Goal: Task Accomplishment & Management: Complete application form

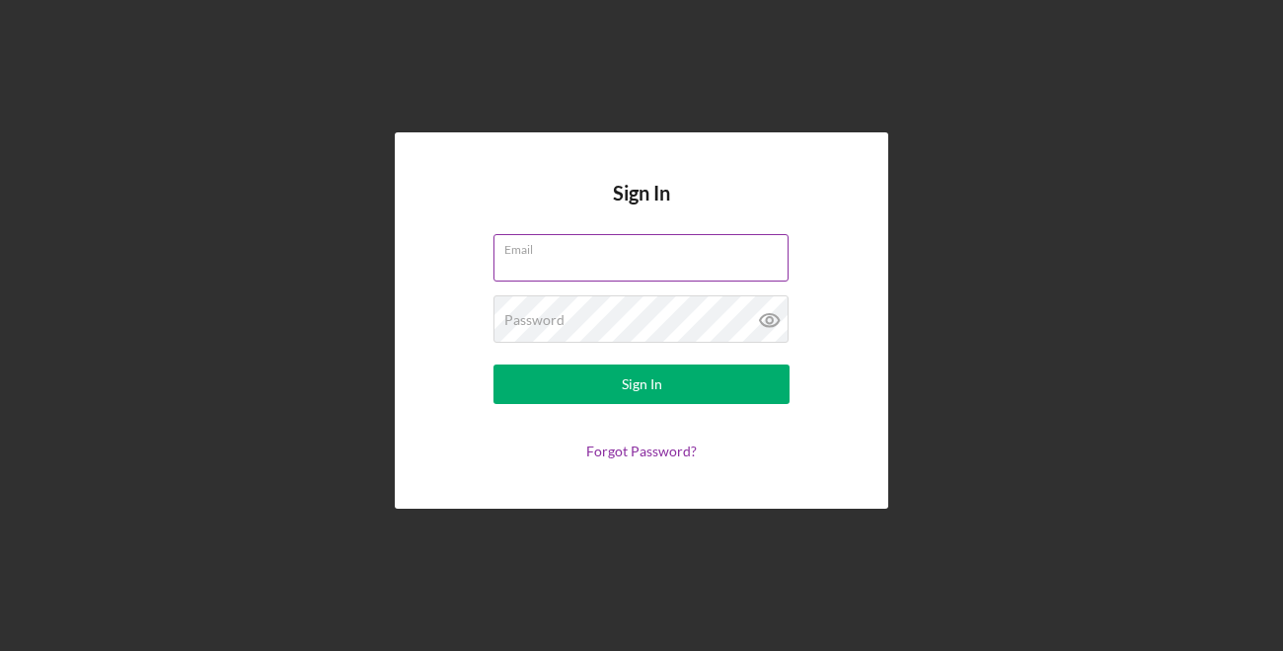
click at [572, 260] on input "Email" at bounding box center [641, 257] width 295 height 47
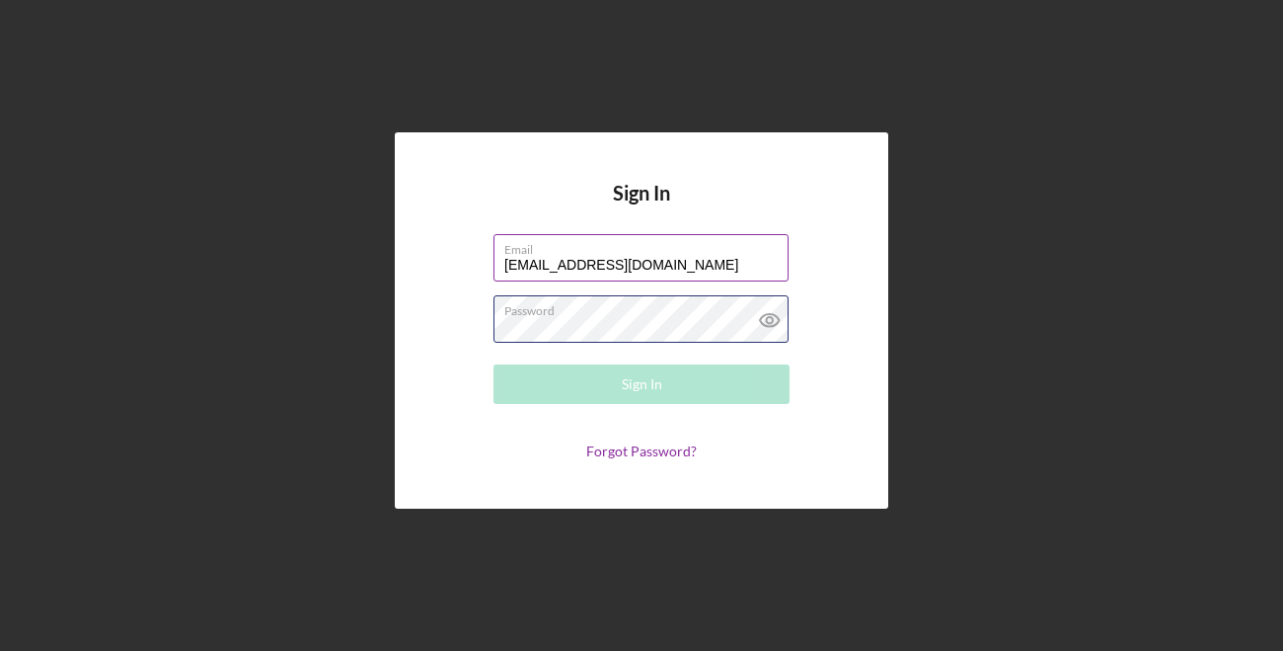
click at [630, 310] on div "Password Required" at bounding box center [642, 319] width 296 height 49
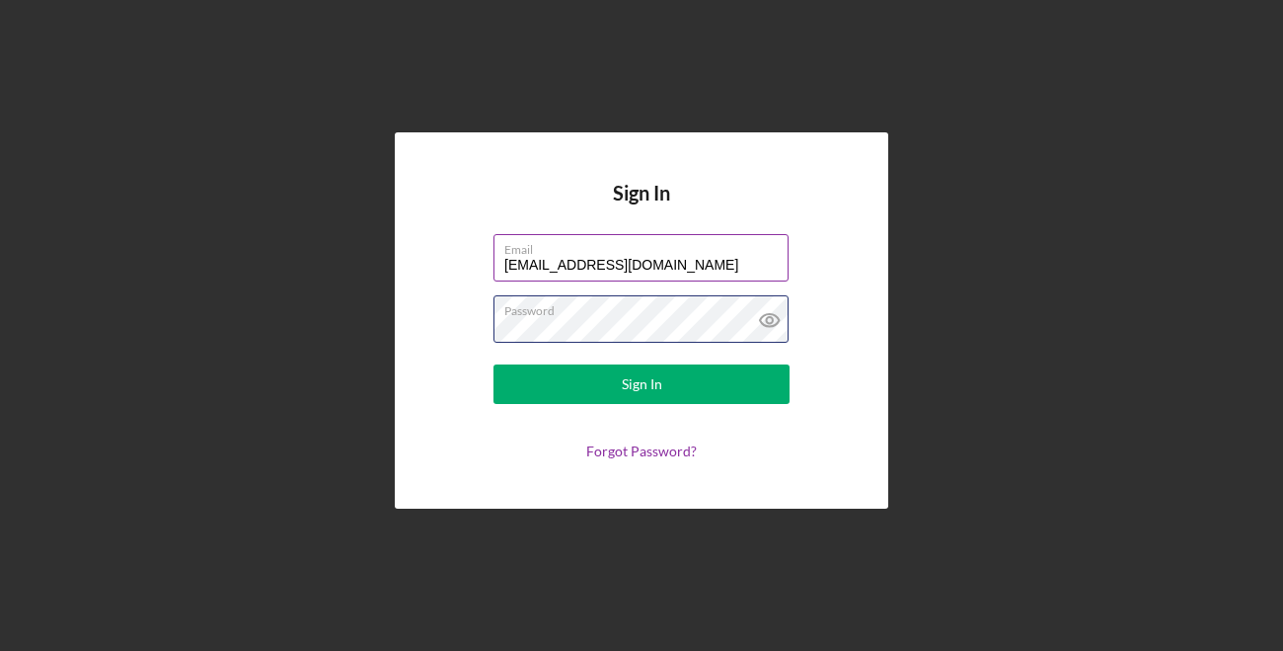
click at [494, 364] on button "Sign In" at bounding box center [642, 383] width 296 height 39
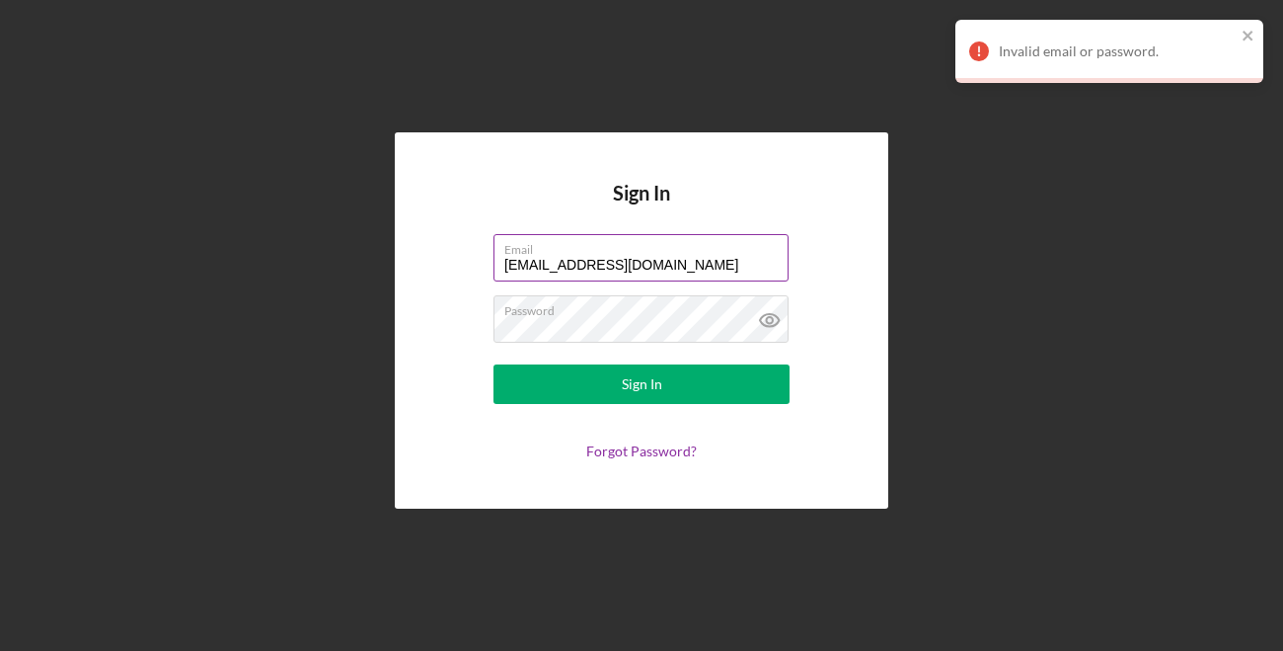
click at [540, 271] on input "info@newrulesmn.com" at bounding box center [641, 257] width 295 height 47
drag, startPoint x: 527, startPoint y: 265, endPoint x: 467, endPoint y: 261, distance: 60.4
click at [475, 264] on form "Email info@newrulesmn.com Password Sign In Forgot Password?" at bounding box center [641, 346] width 395 height 225
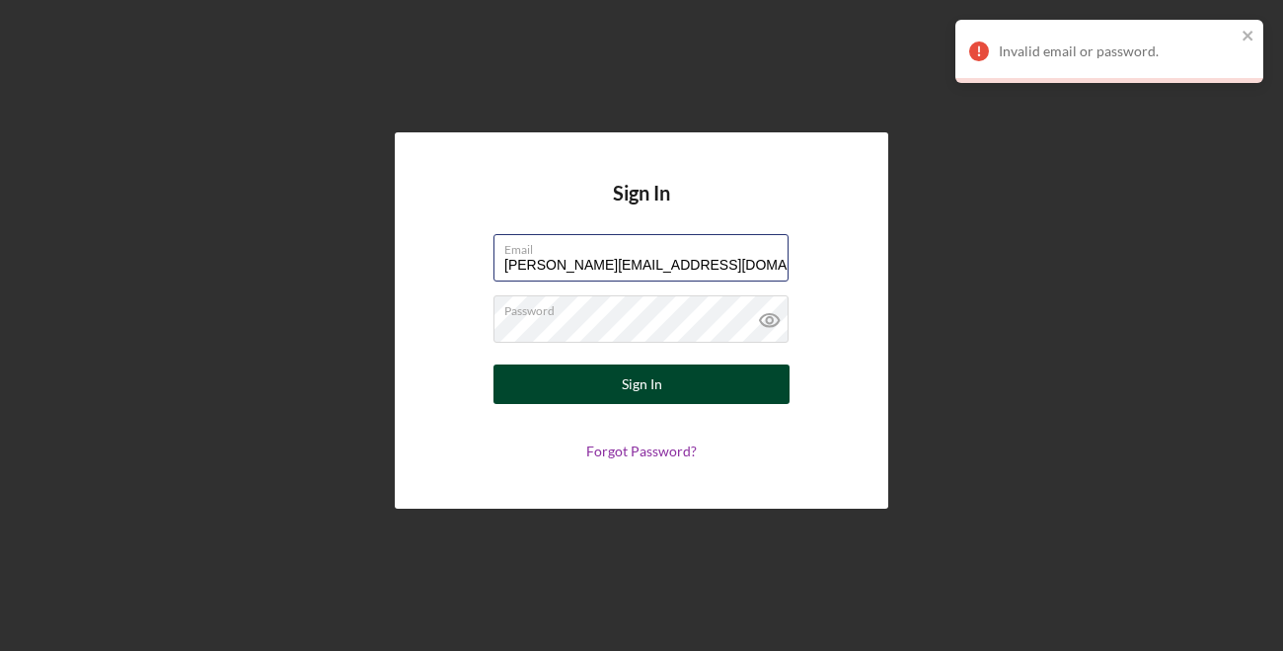
type input "[PERSON_NAME][EMAIL_ADDRESS][DOMAIN_NAME]"
click at [600, 401] on button "Sign In" at bounding box center [642, 383] width 296 height 39
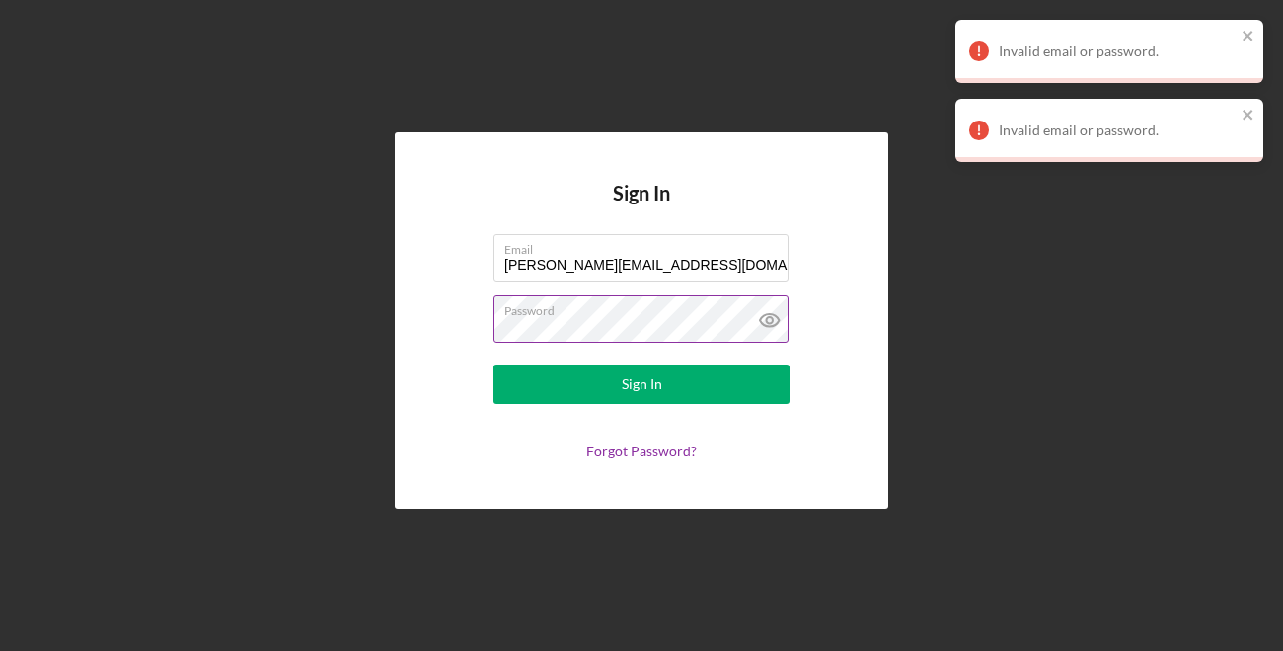
click at [766, 308] on icon at bounding box center [769, 319] width 49 height 49
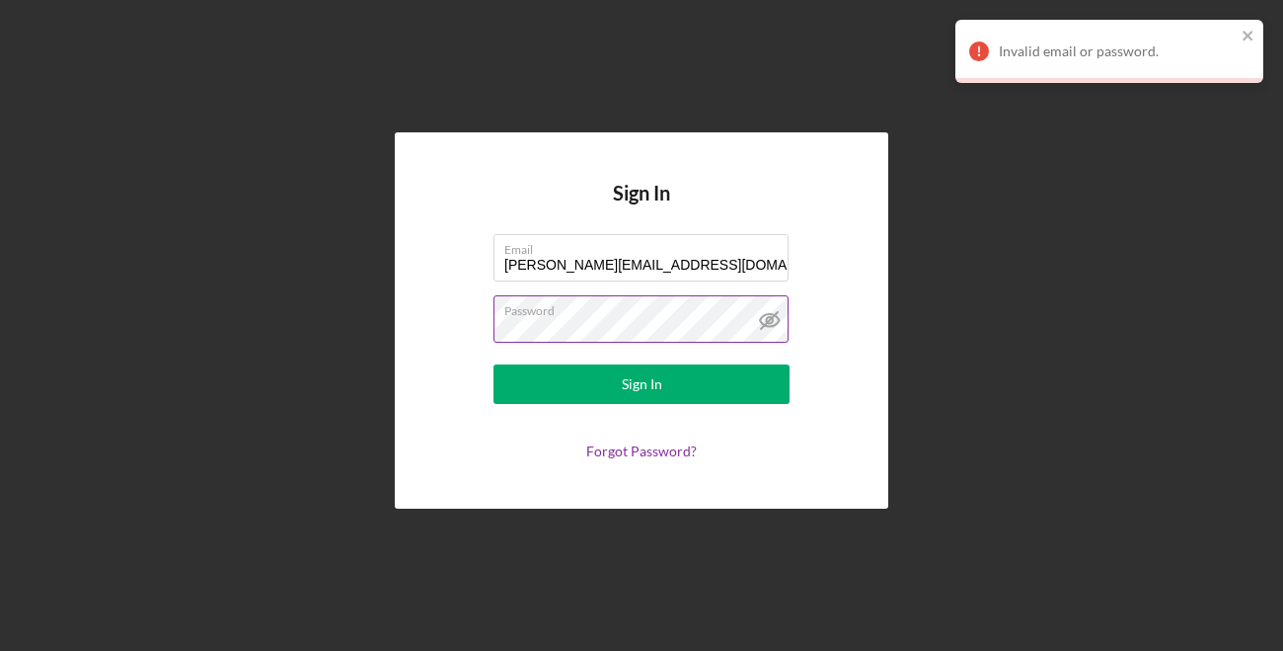
click at [321, 179] on div "Sign In Email chris@newrulesmn.com Password Sign In Forgot Password?" at bounding box center [642, 320] width 1264 height 641
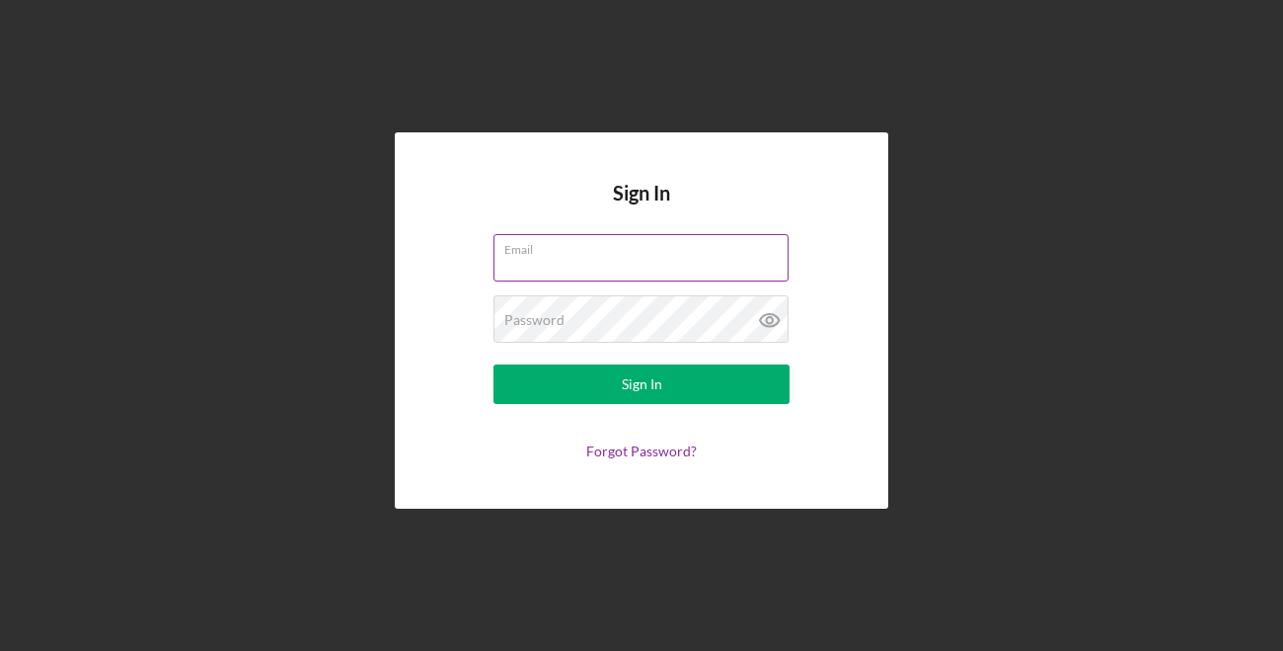
click at [523, 260] on input "Email" at bounding box center [641, 257] width 295 height 47
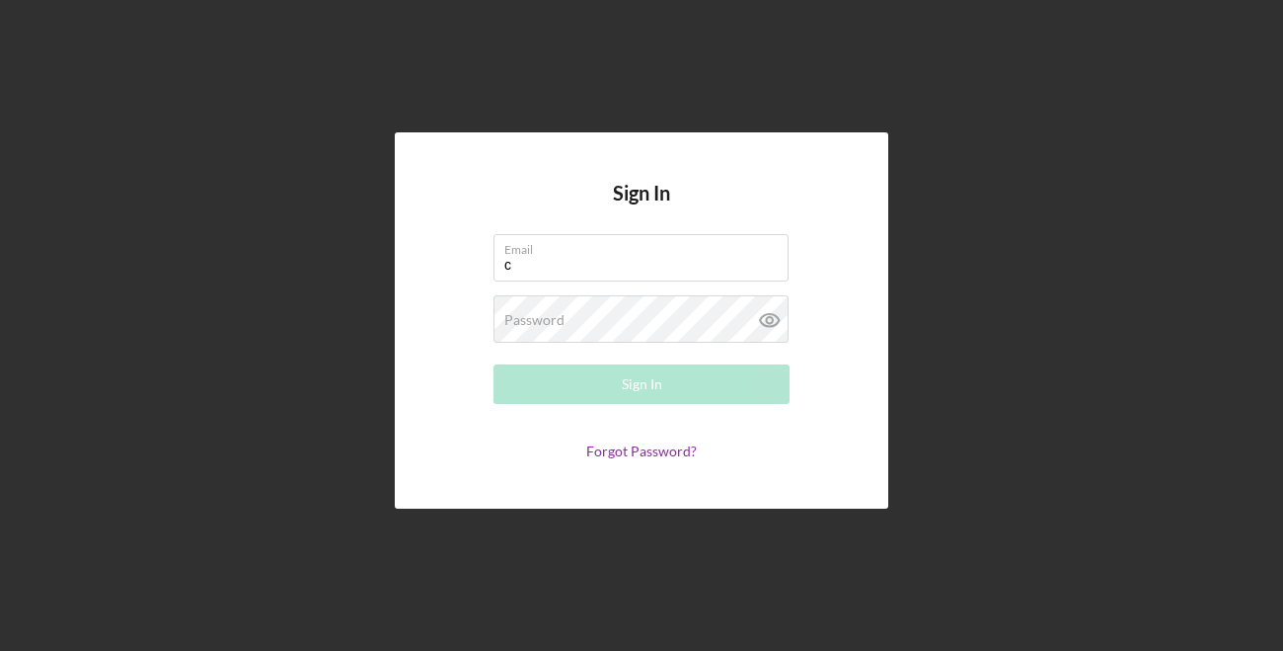
type input "[PERSON_NAME][EMAIL_ADDRESS][DOMAIN_NAME]"
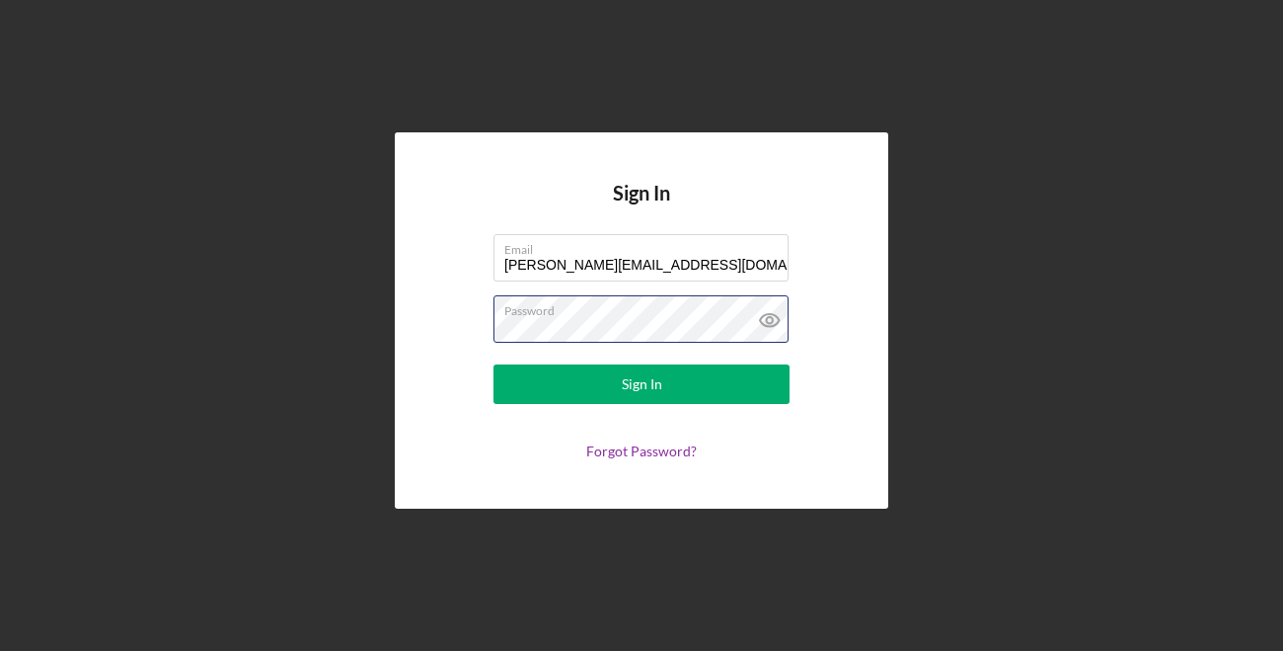
click at [494, 364] on button "Sign In" at bounding box center [642, 383] width 296 height 39
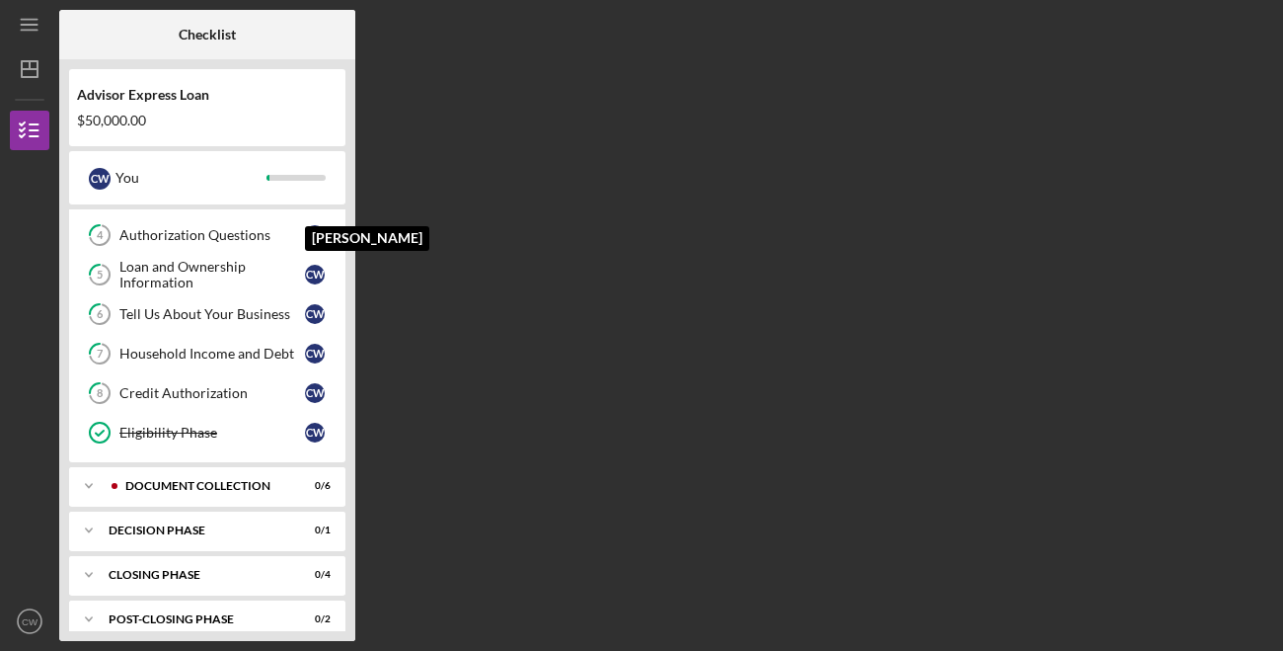
scroll to position [172, 0]
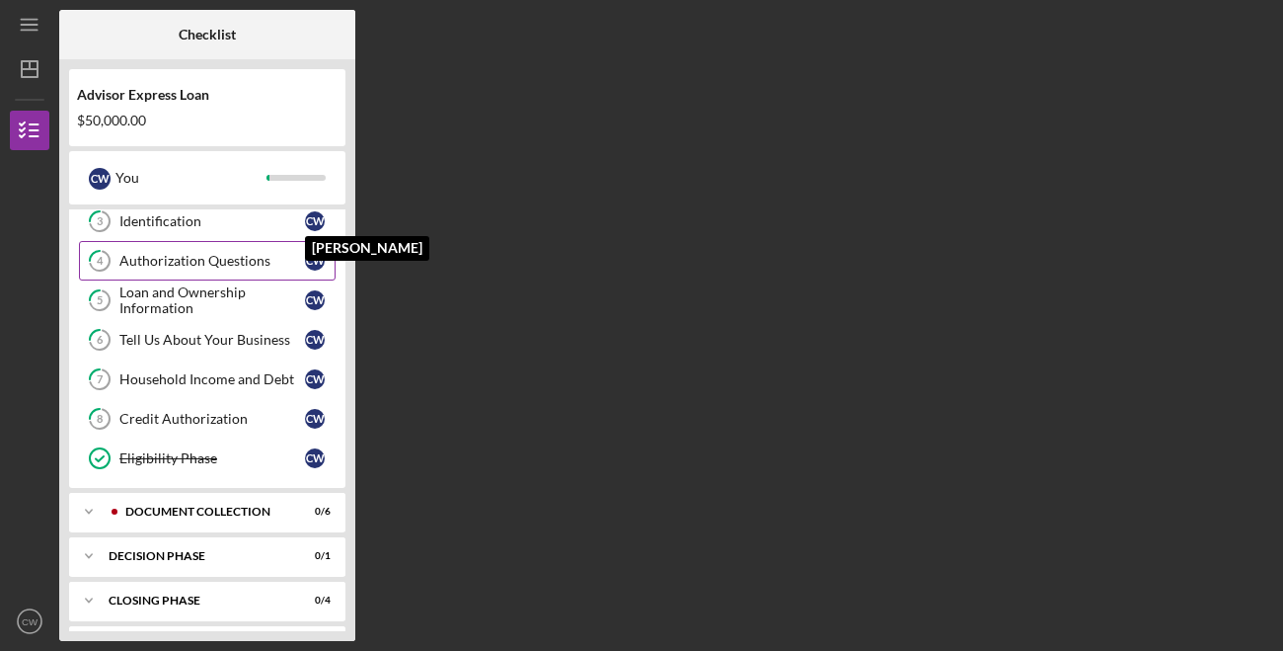
scroll to position [172, 0]
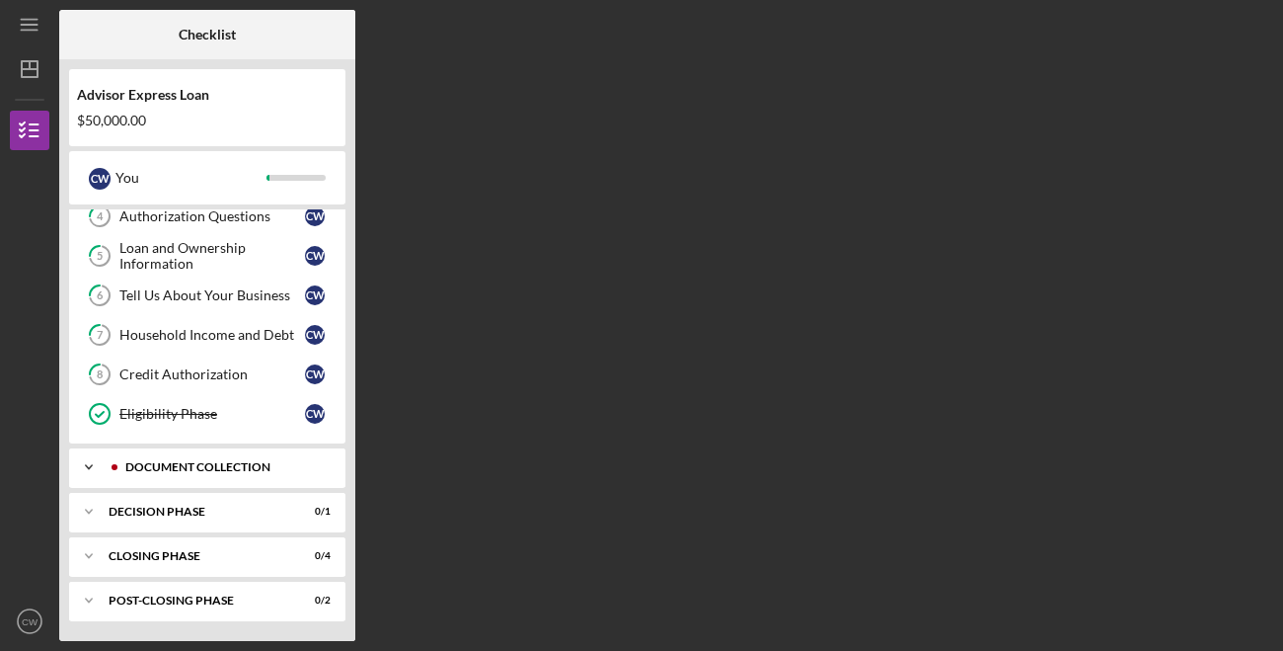
click at [259, 473] on div "Document Collection" at bounding box center [220, 467] width 222 height 12
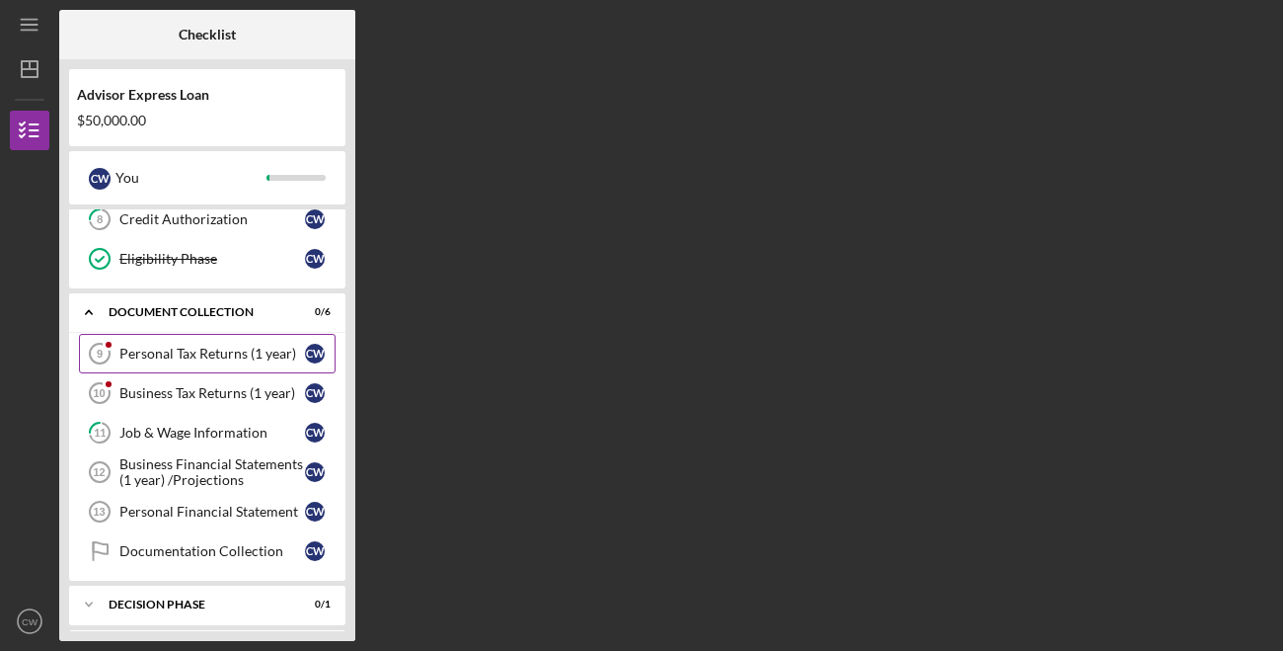
scroll to position [332, 0]
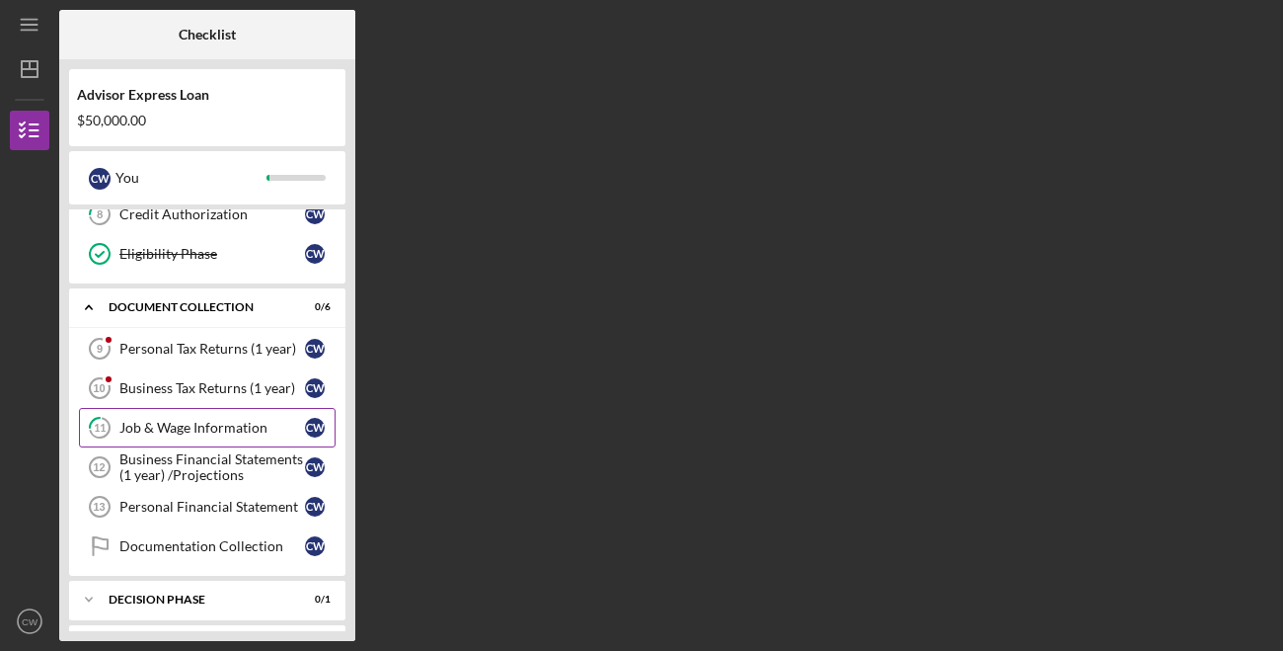
click at [239, 430] on div "Job & Wage Information" at bounding box center [212, 428] width 186 height 16
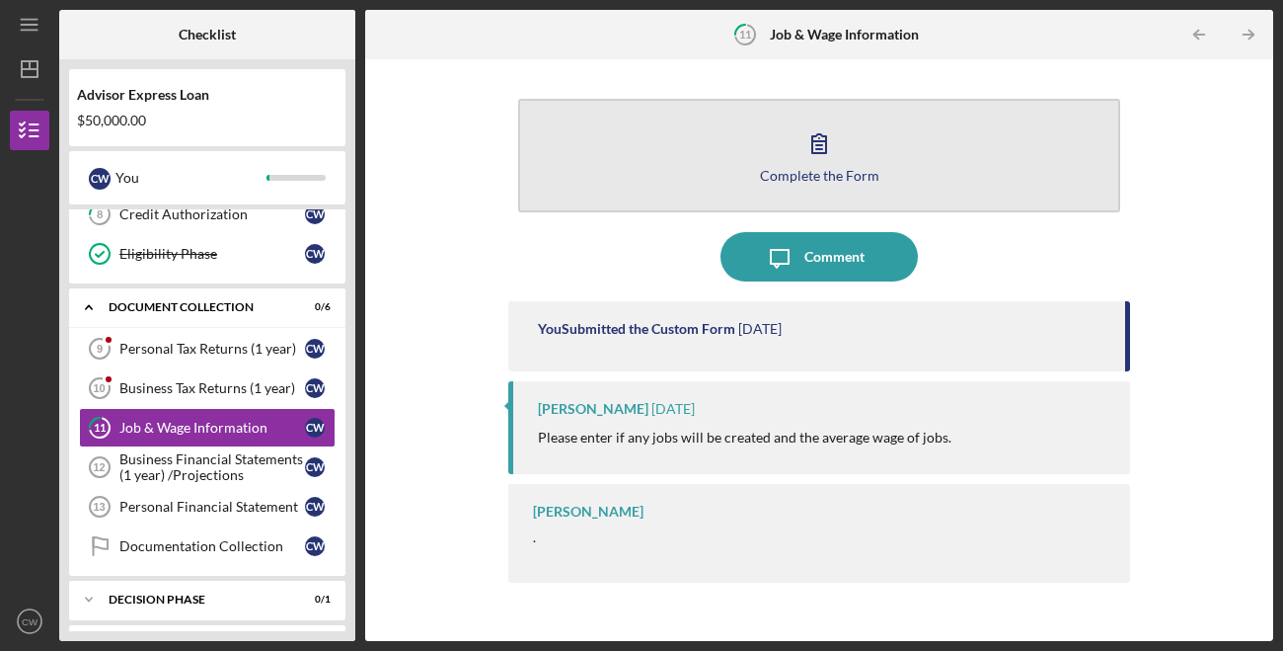
click at [781, 171] on div "Complete the Form" at bounding box center [819, 175] width 119 height 15
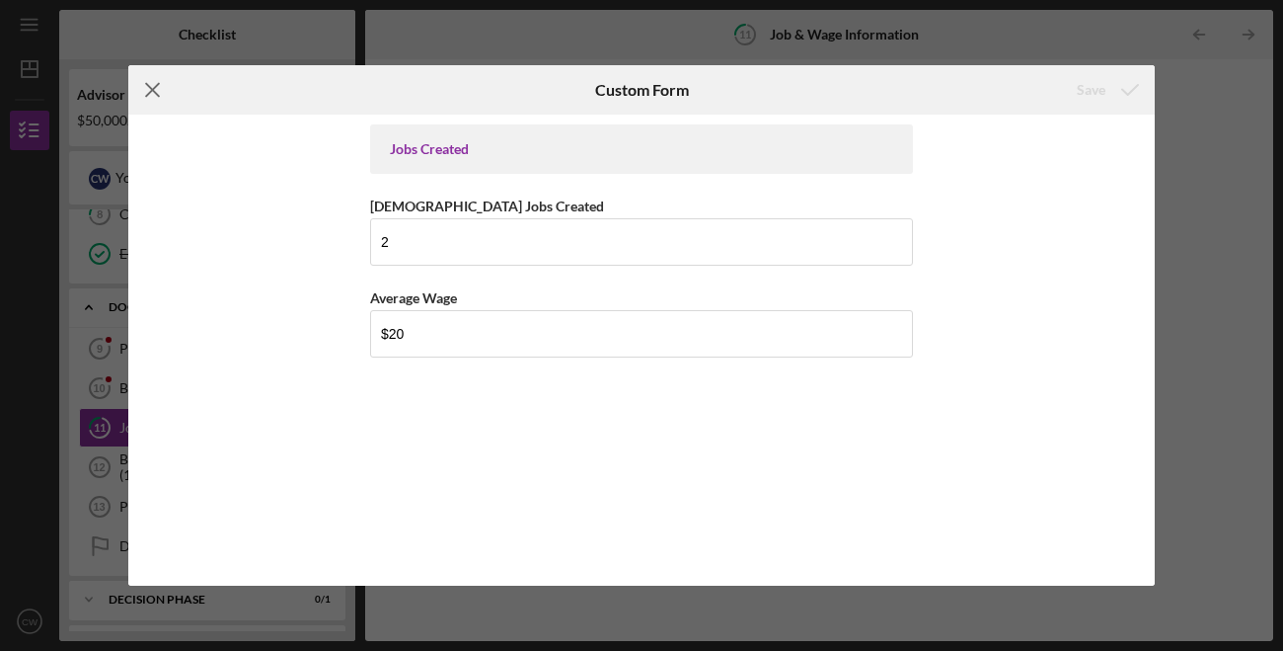
click at [157, 91] on icon "Icon/Menu Close" at bounding box center [152, 89] width 49 height 49
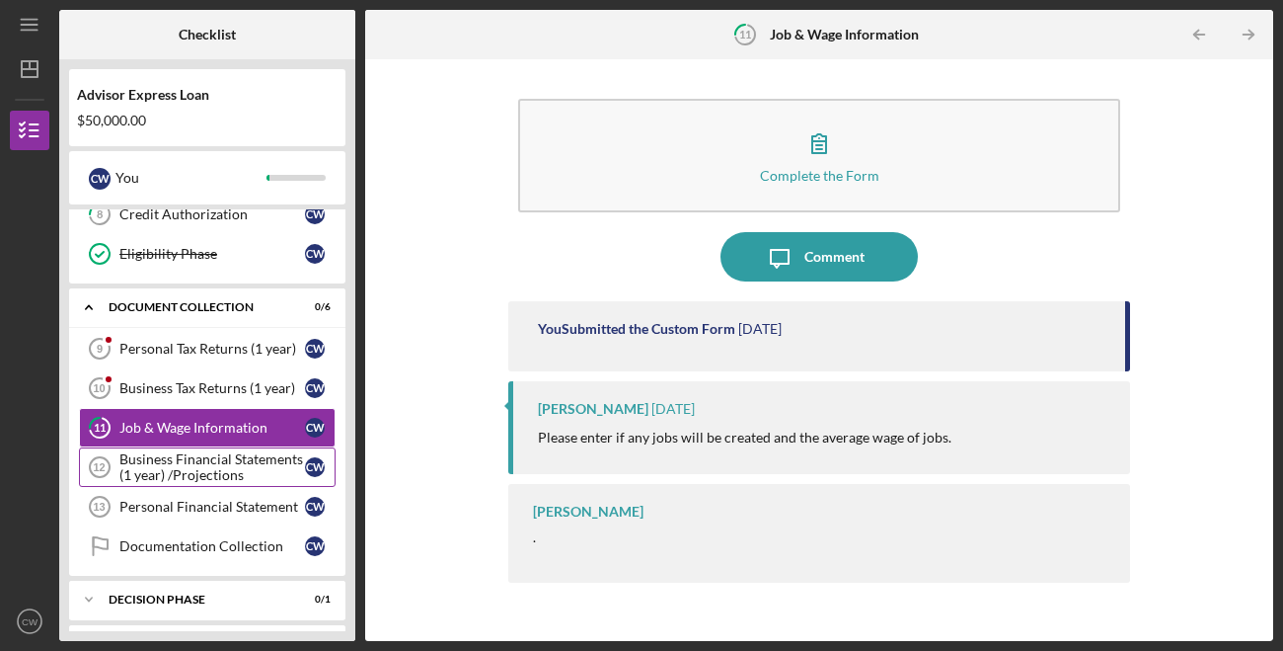
click at [236, 469] on div "Business Financial Statements (1 year) /Projections" at bounding box center [212, 467] width 186 height 32
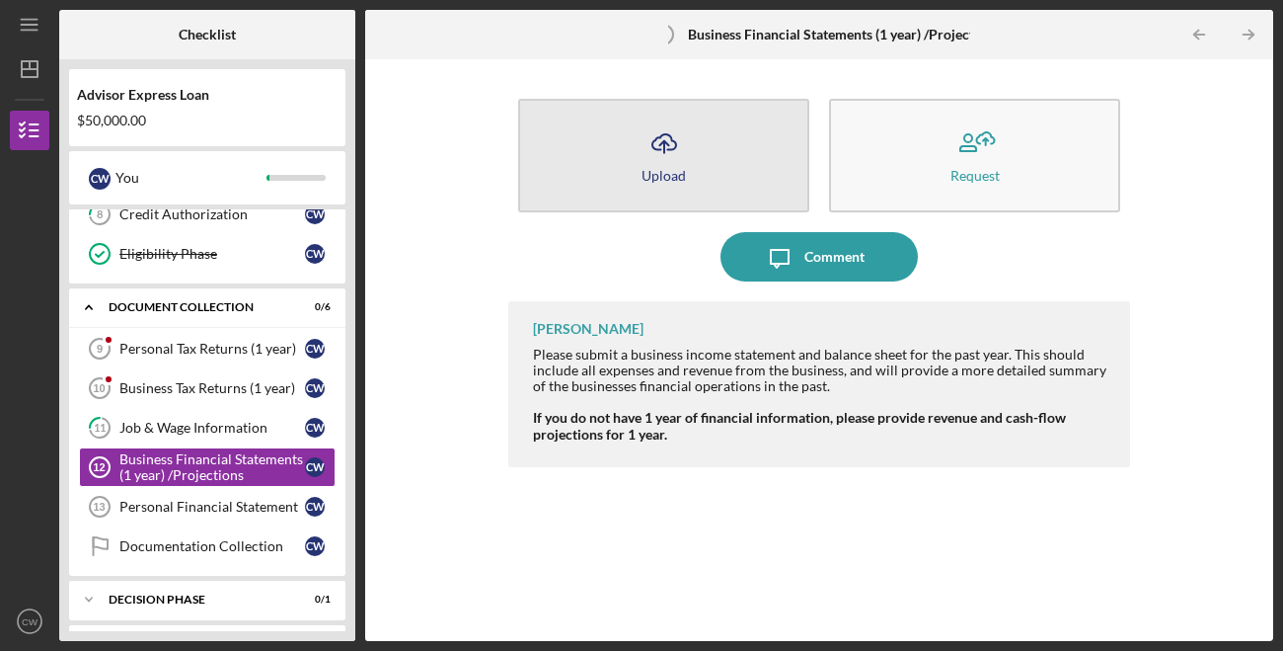
click at [669, 179] on div "Upload" at bounding box center [664, 175] width 44 height 15
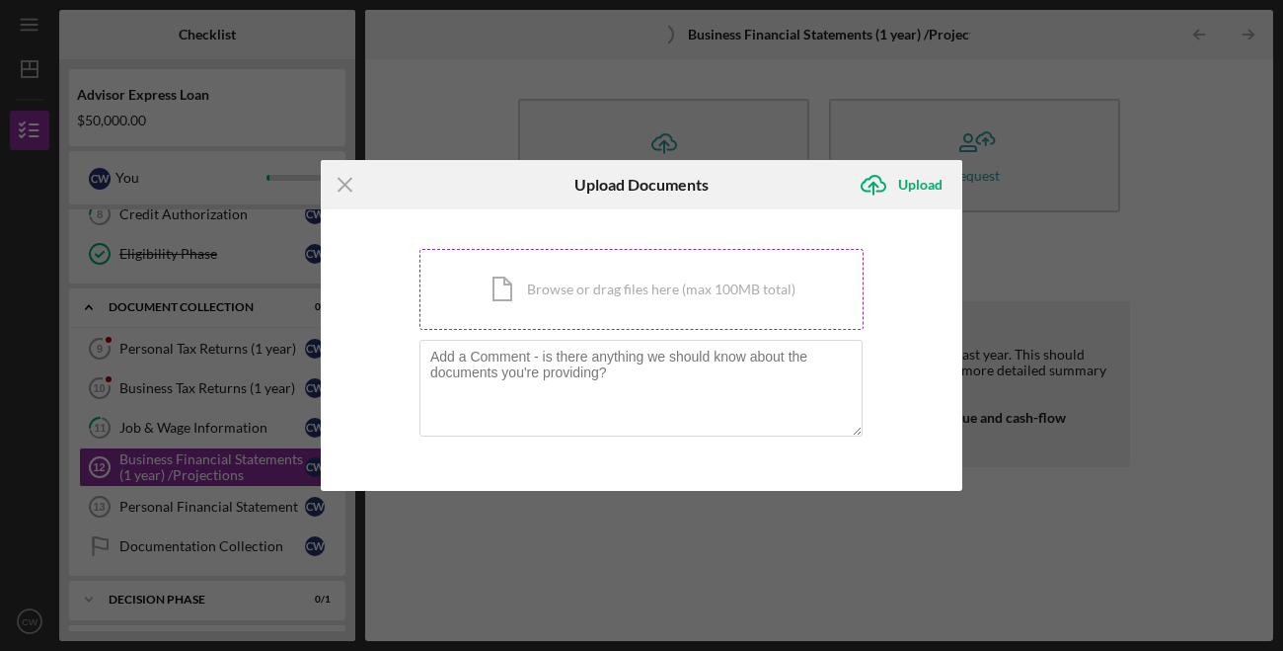
click at [663, 279] on div "Icon/Document Browse or drag files here (max 100MB total) Tap to choose files o…" at bounding box center [642, 289] width 444 height 81
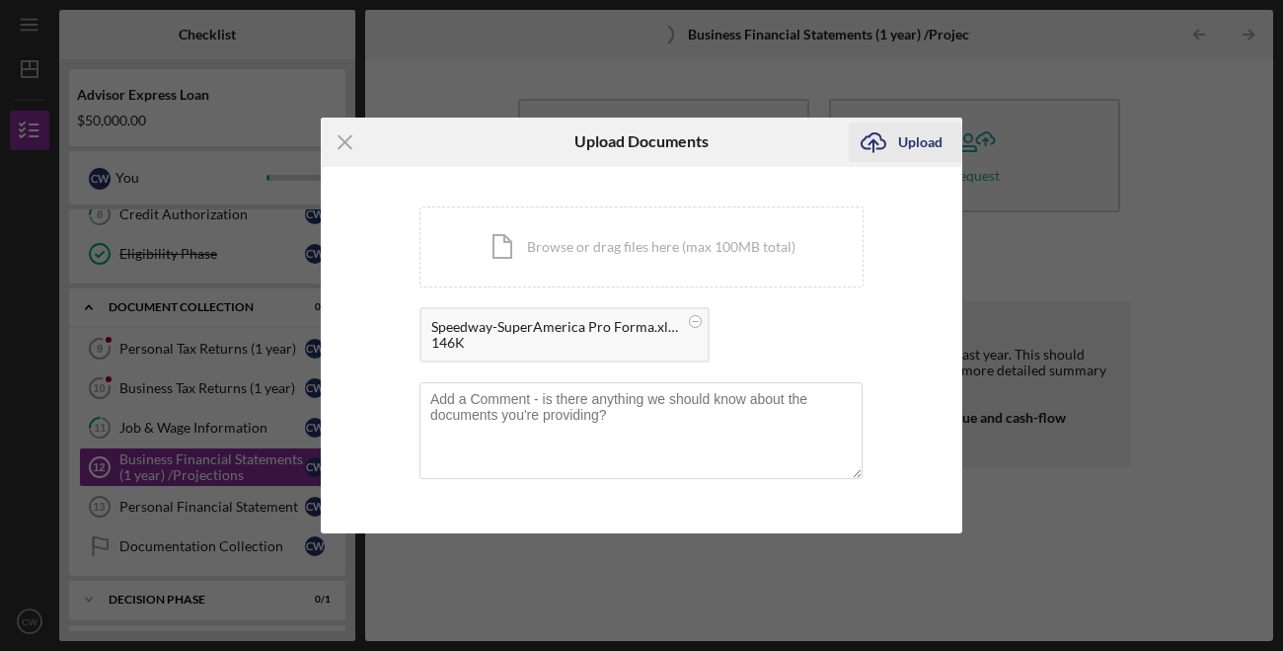
click at [912, 141] on div "Upload" at bounding box center [920, 141] width 44 height 39
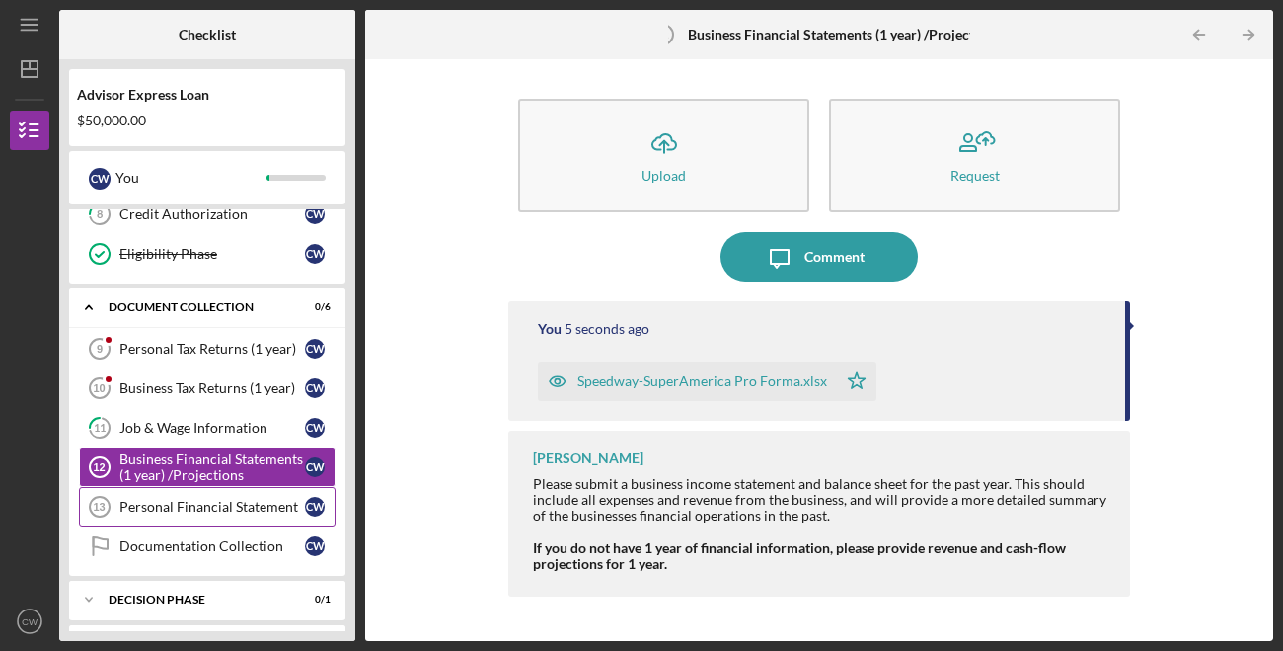
click at [271, 504] on div "Personal Financial Statement" at bounding box center [212, 507] width 186 height 16
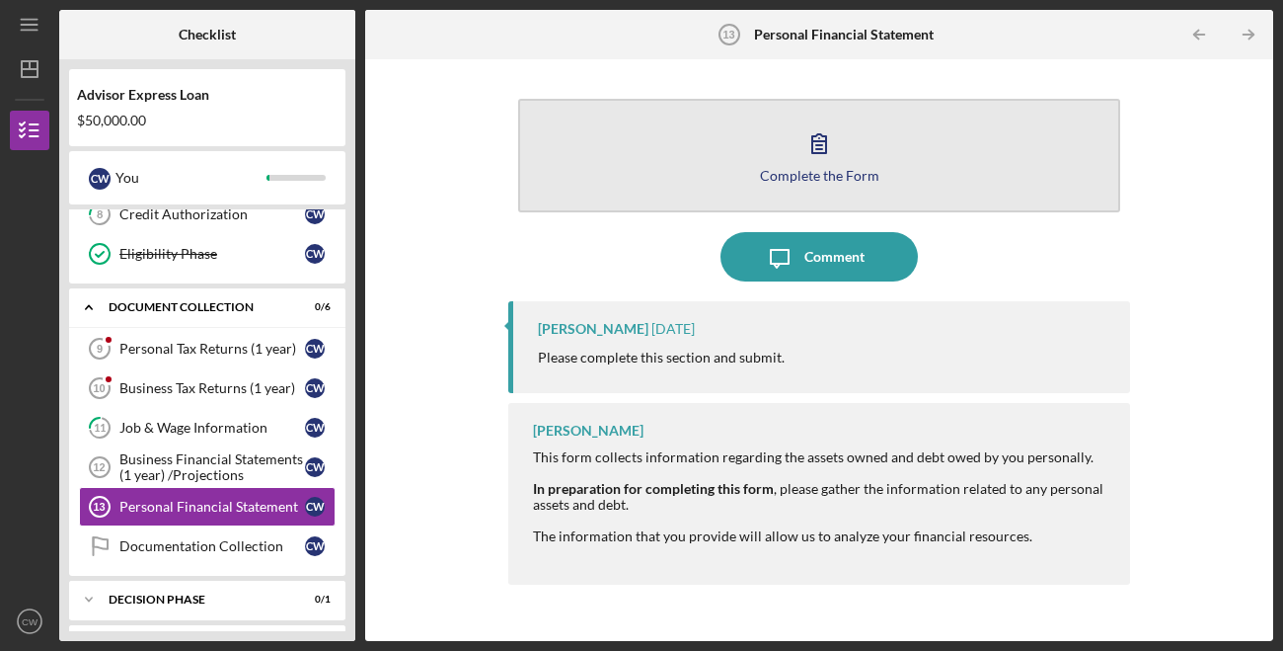
click at [705, 159] on button "Complete the Form Form" at bounding box center [819, 156] width 602 height 114
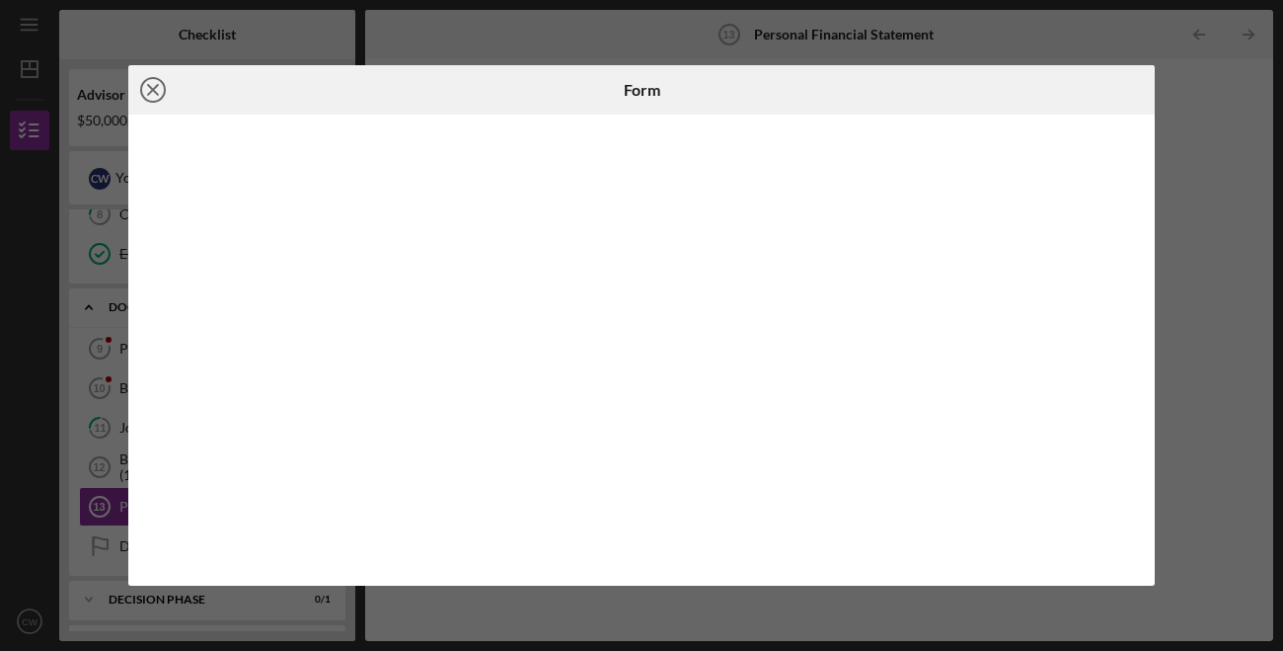
click at [156, 89] on icon "Icon/Close" at bounding box center [152, 89] width 49 height 49
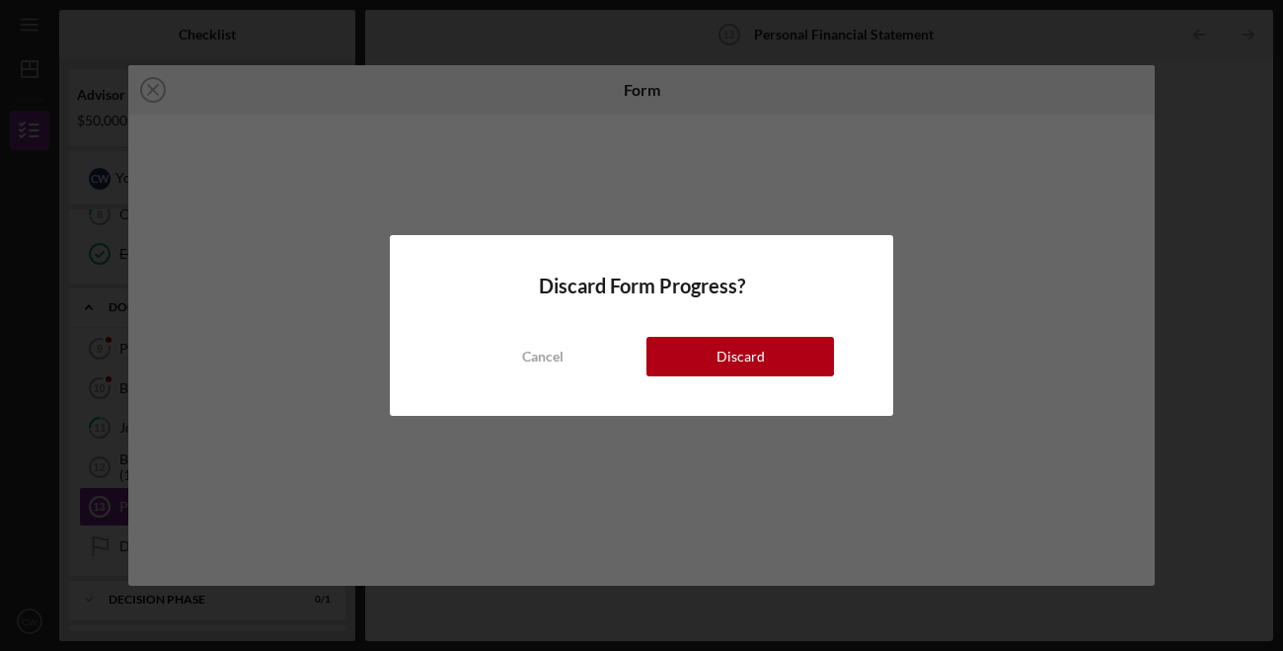
click at [726, 364] on div "Discard" at bounding box center [741, 356] width 48 height 39
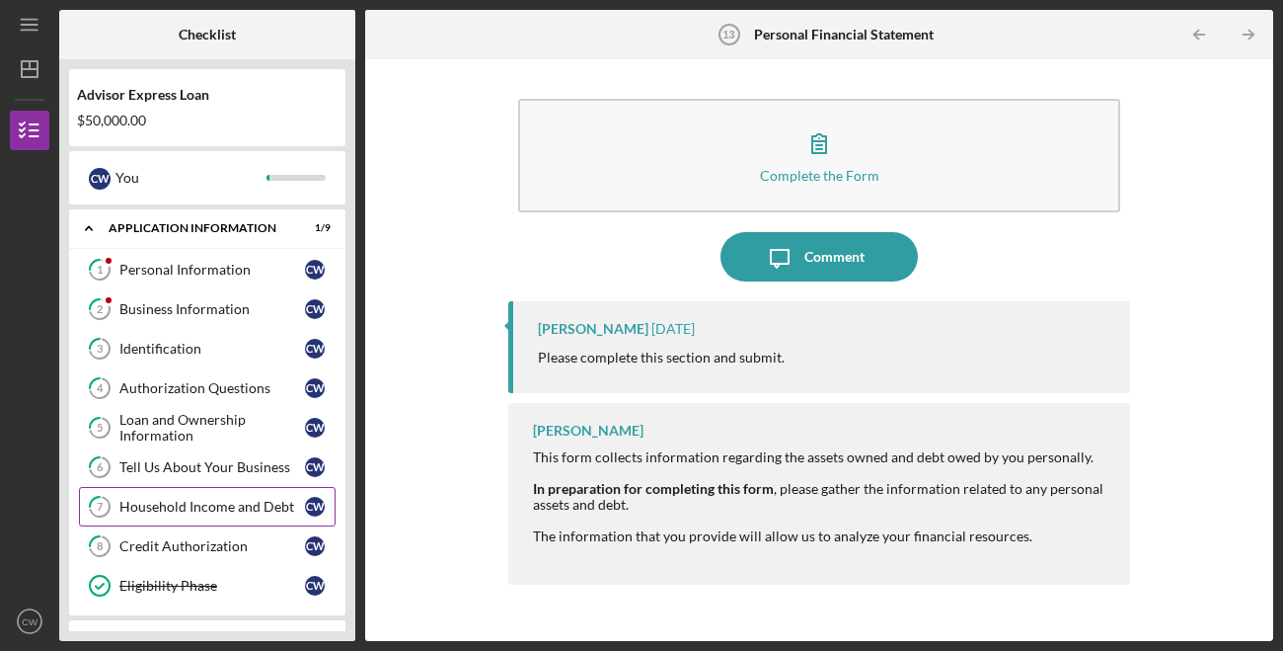
click at [220, 521] on link "7 Household Income and Debt C W" at bounding box center [207, 506] width 257 height 39
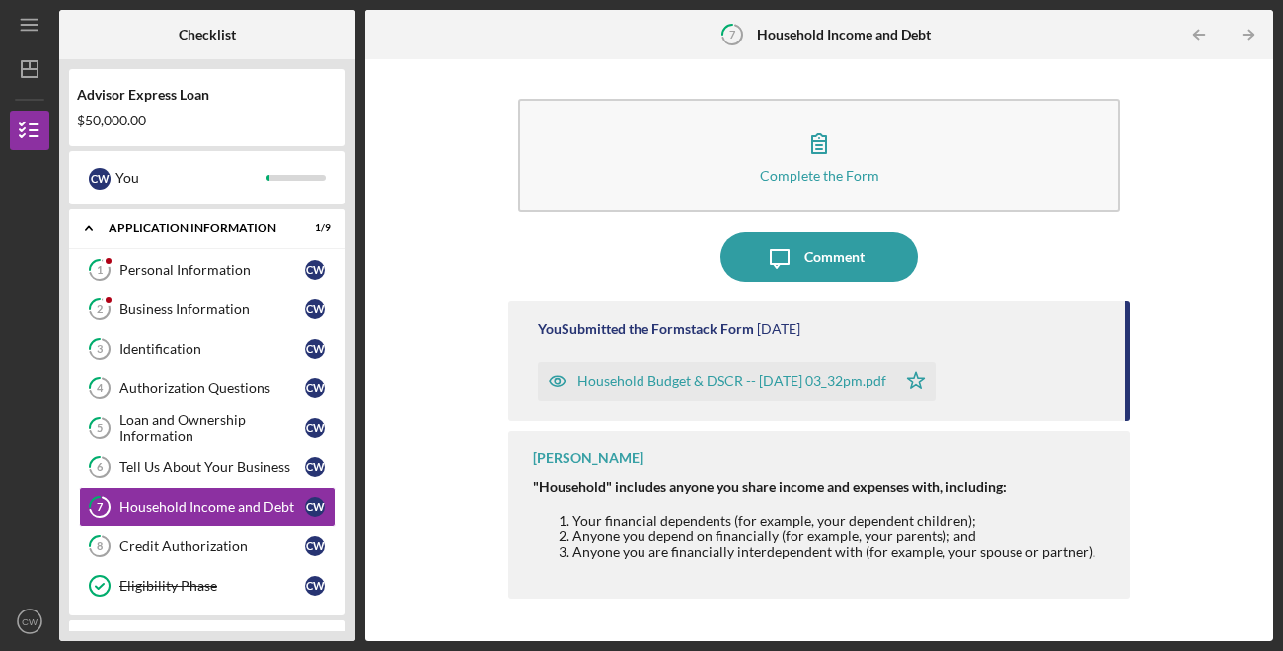
click at [712, 383] on div "Household Budget & DSCR -- [DATE] 03_32pm.pdf" at bounding box center [732, 381] width 309 height 16
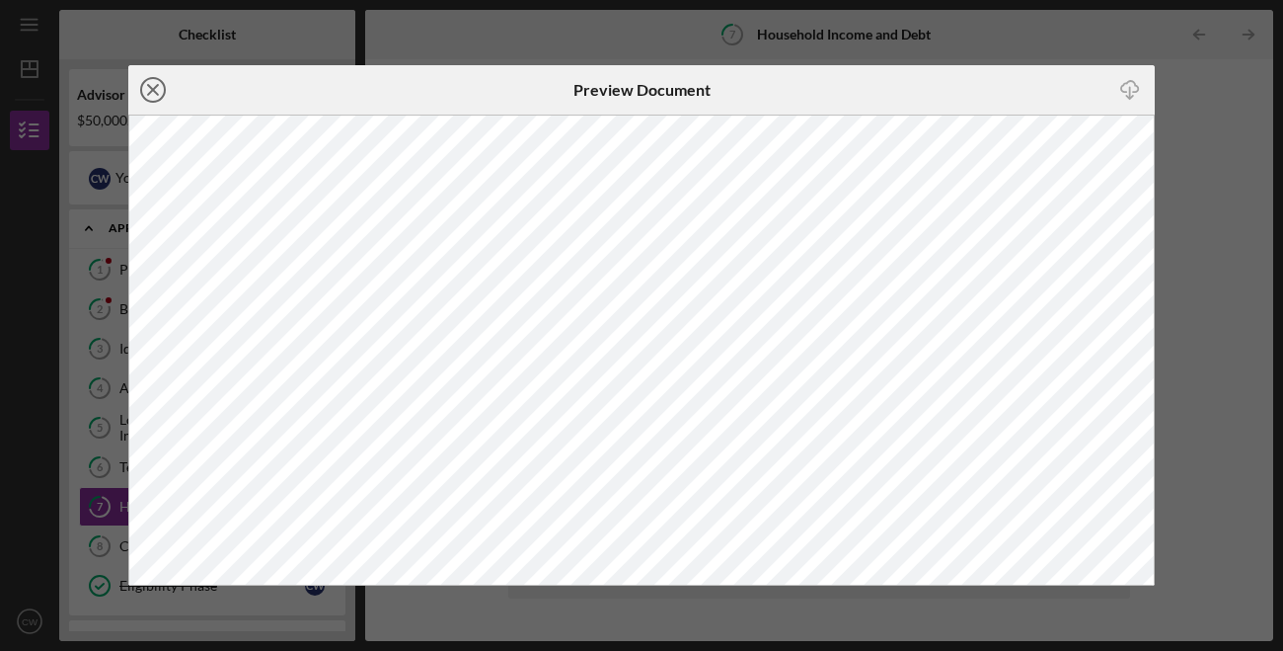
click at [150, 100] on circle at bounding box center [153, 90] width 24 height 24
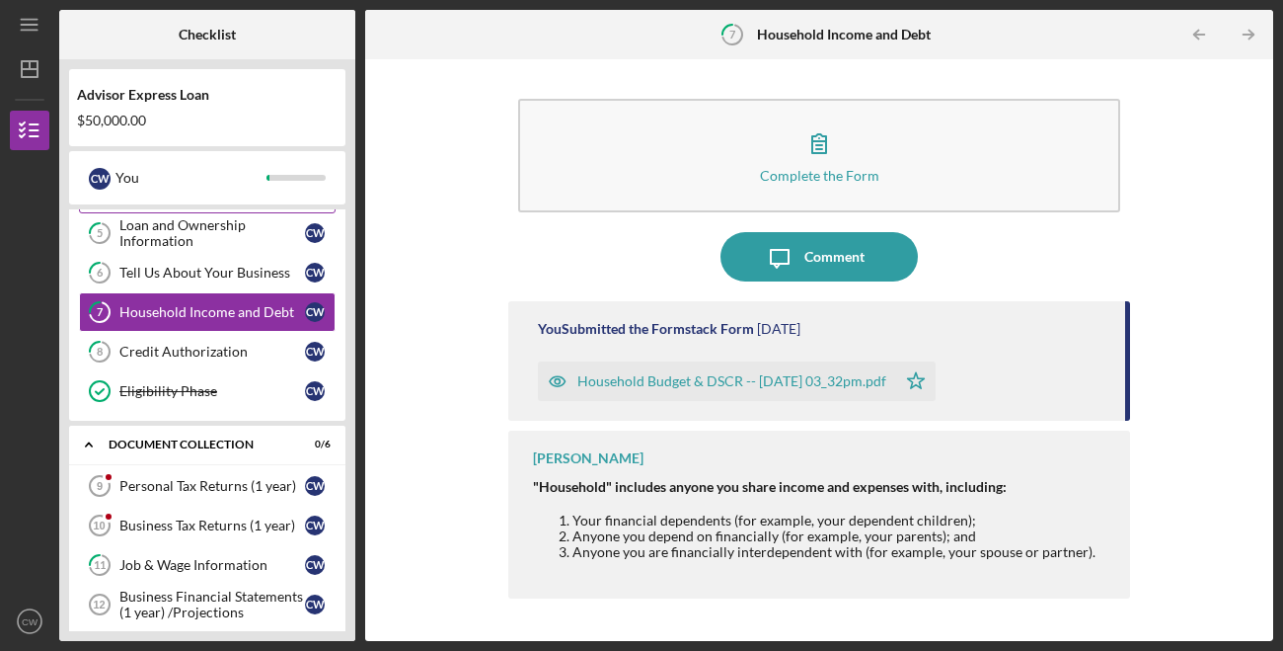
scroll to position [420, 0]
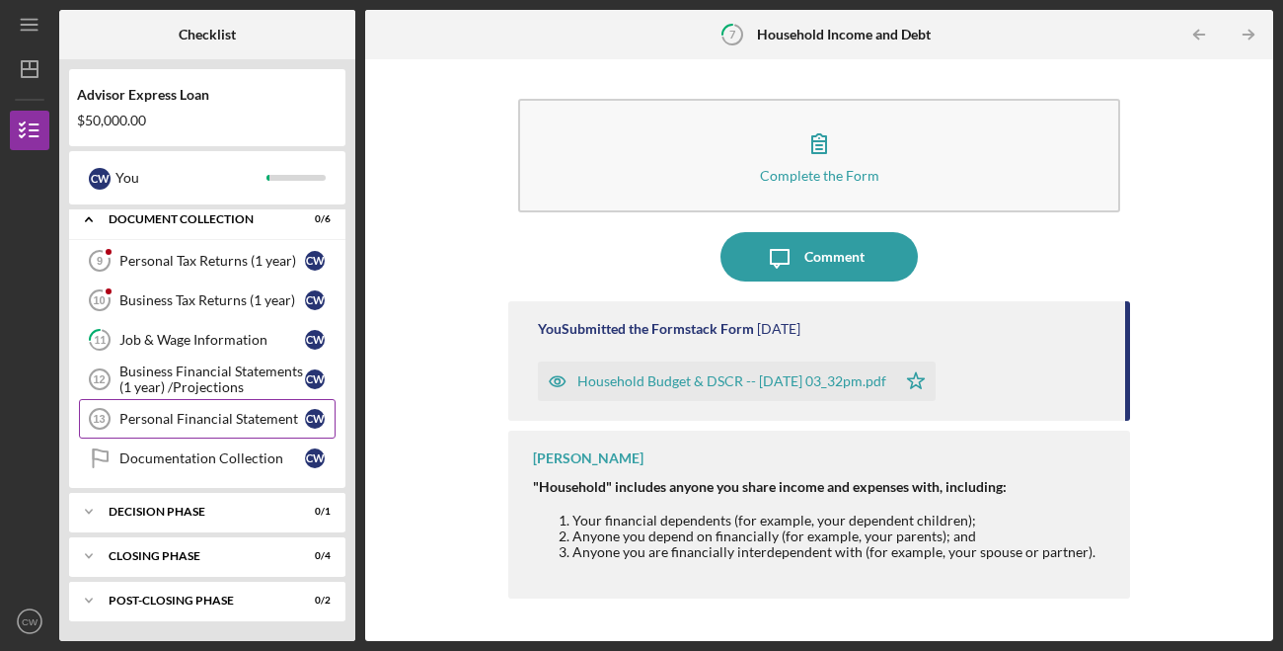
click at [180, 422] on div "Personal Financial Statement" at bounding box center [212, 419] width 186 height 16
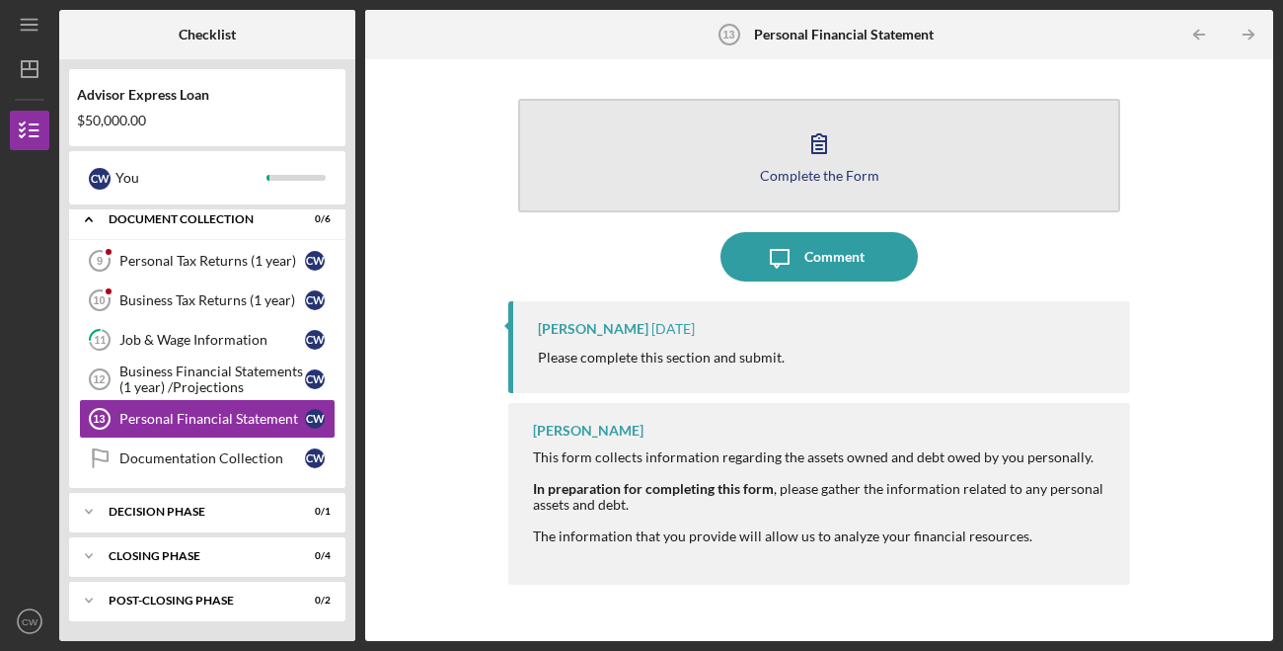
click at [774, 183] on button "Complete the Form Form" at bounding box center [819, 156] width 602 height 114
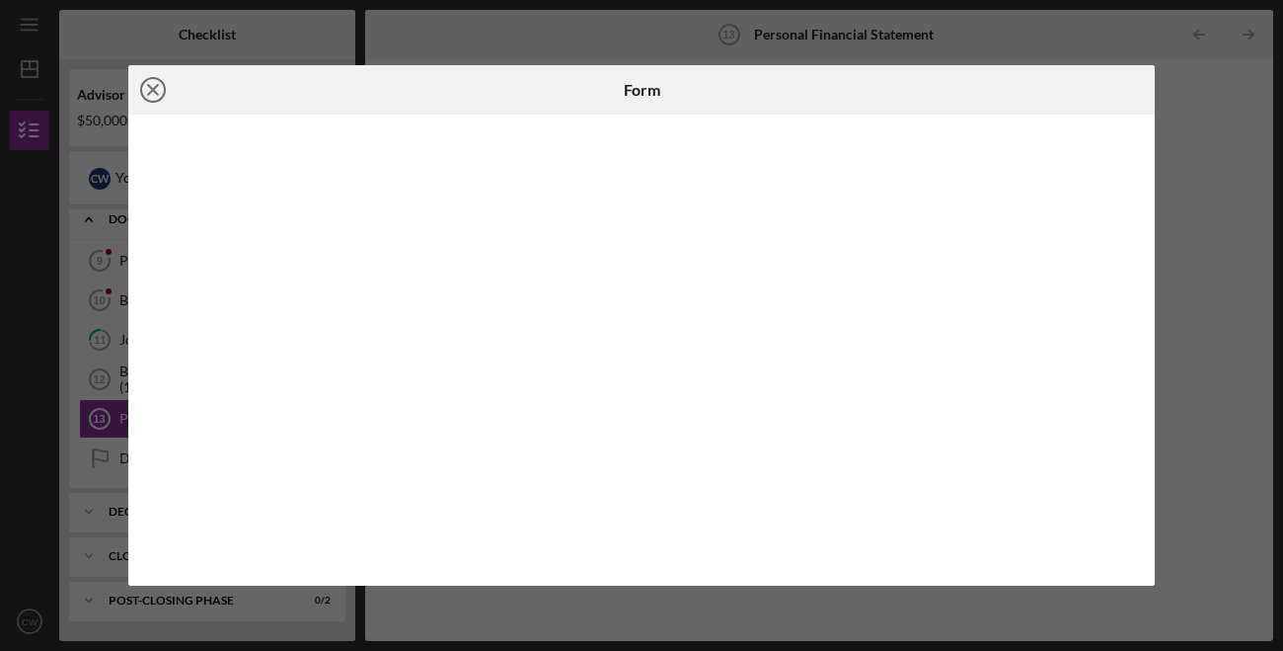
click at [158, 92] on icon "Icon/Close" at bounding box center [152, 89] width 49 height 49
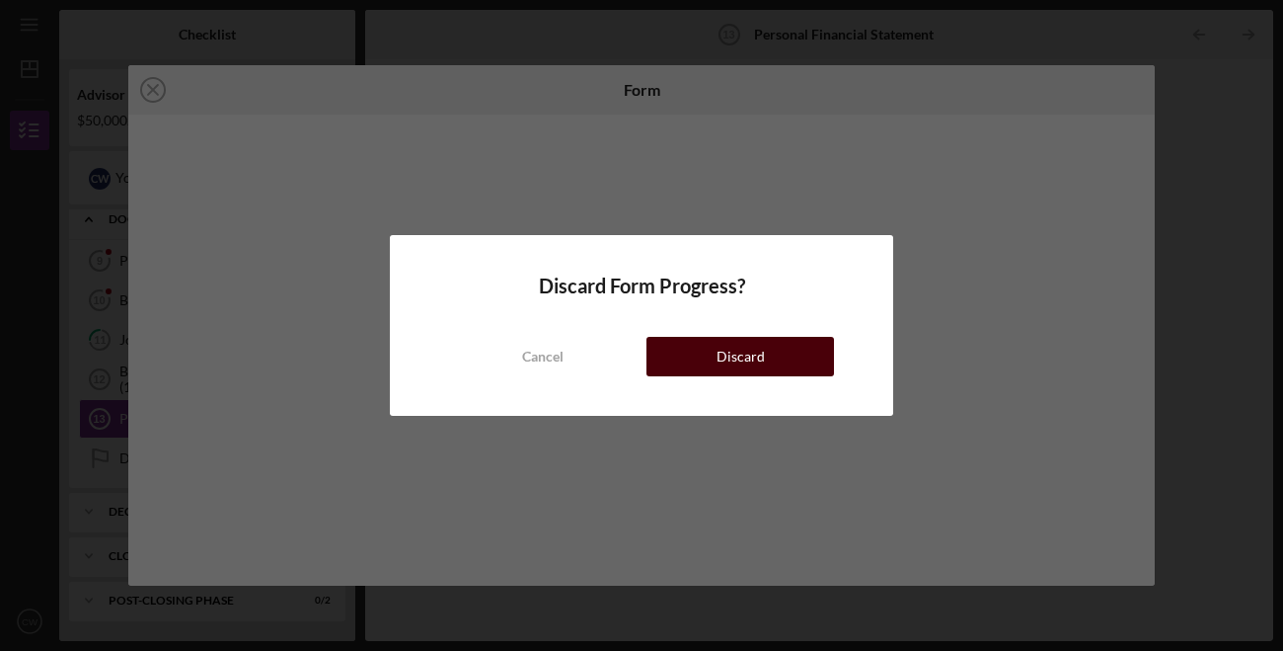
click at [682, 341] on button "Discard" at bounding box center [741, 356] width 188 height 39
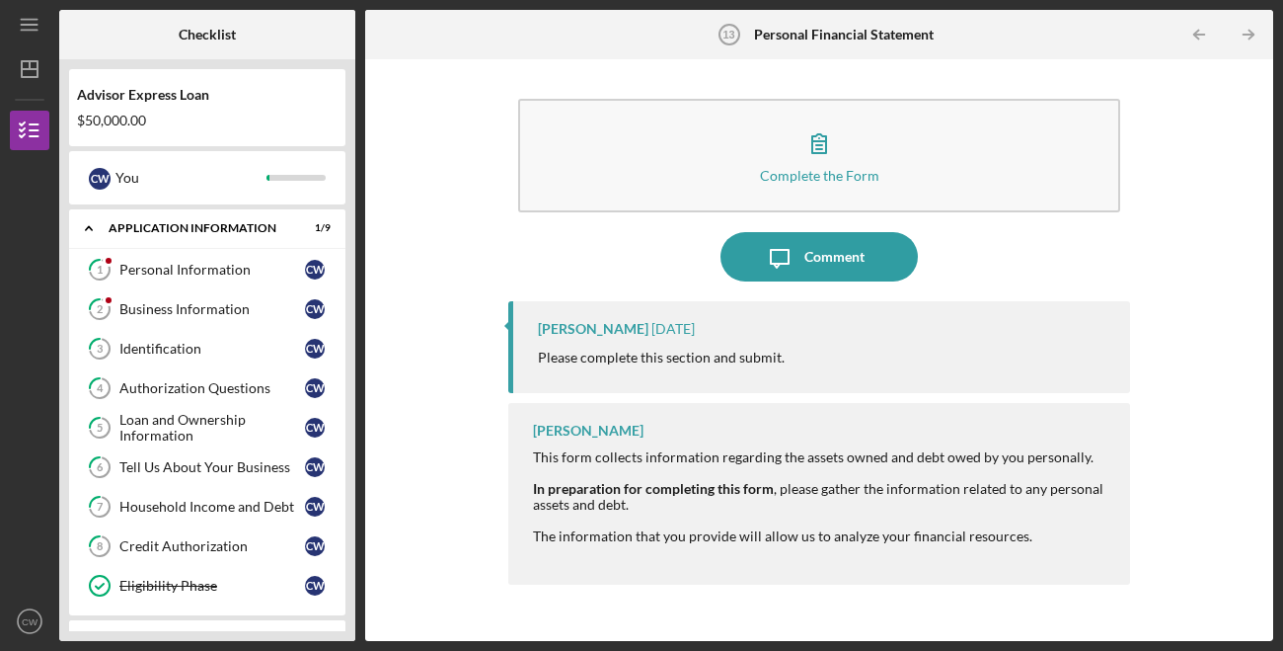
scroll to position [10, 0]
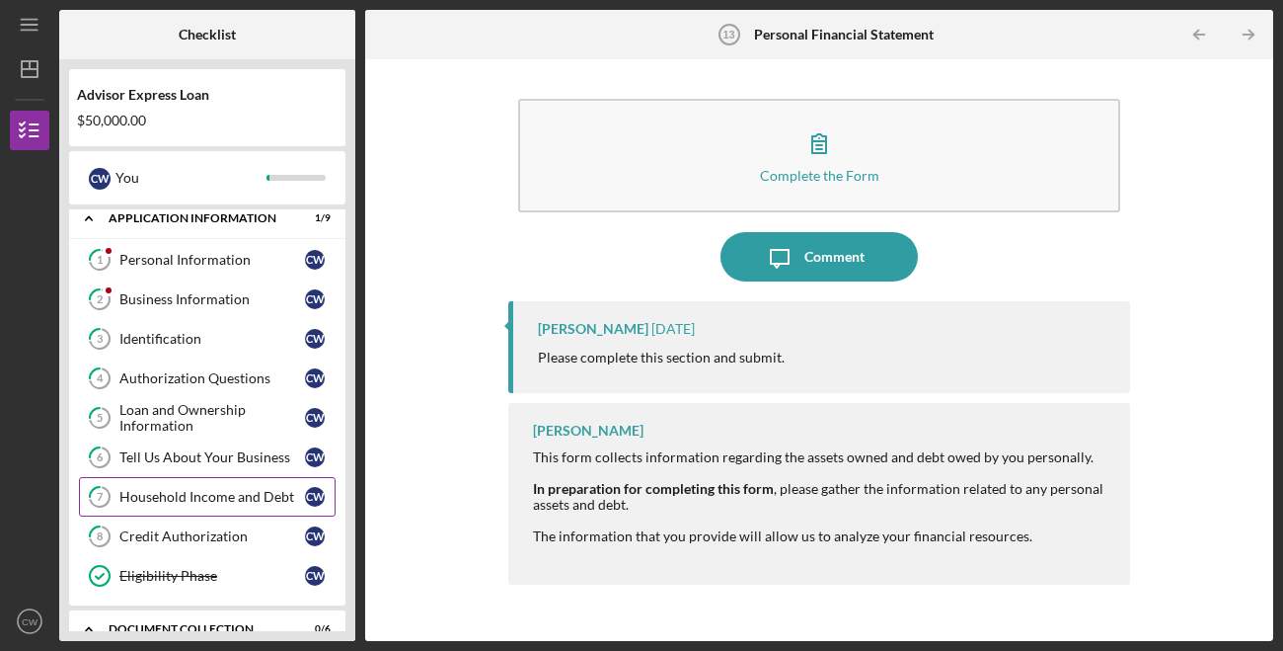
click at [221, 486] on link "7 Household Income and Debt C W" at bounding box center [207, 496] width 257 height 39
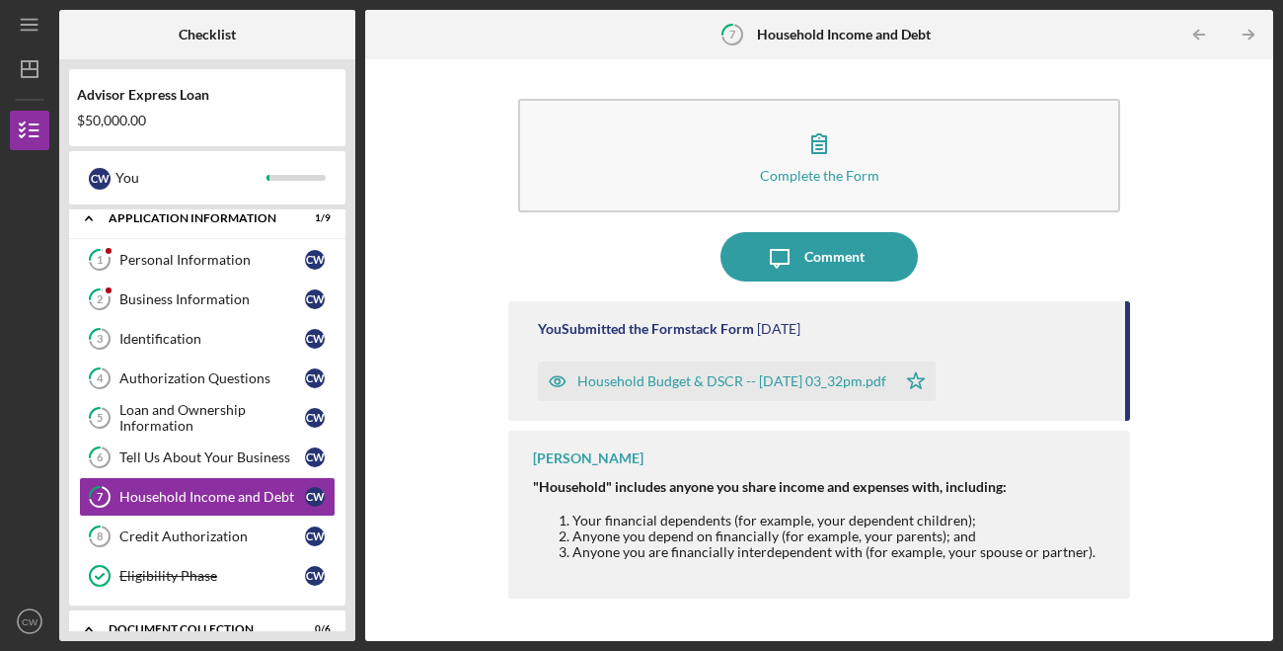
click at [723, 382] on div "Household Budget & DSCR -- [DATE] 03_32pm.pdf" at bounding box center [732, 381] width 309 height 16
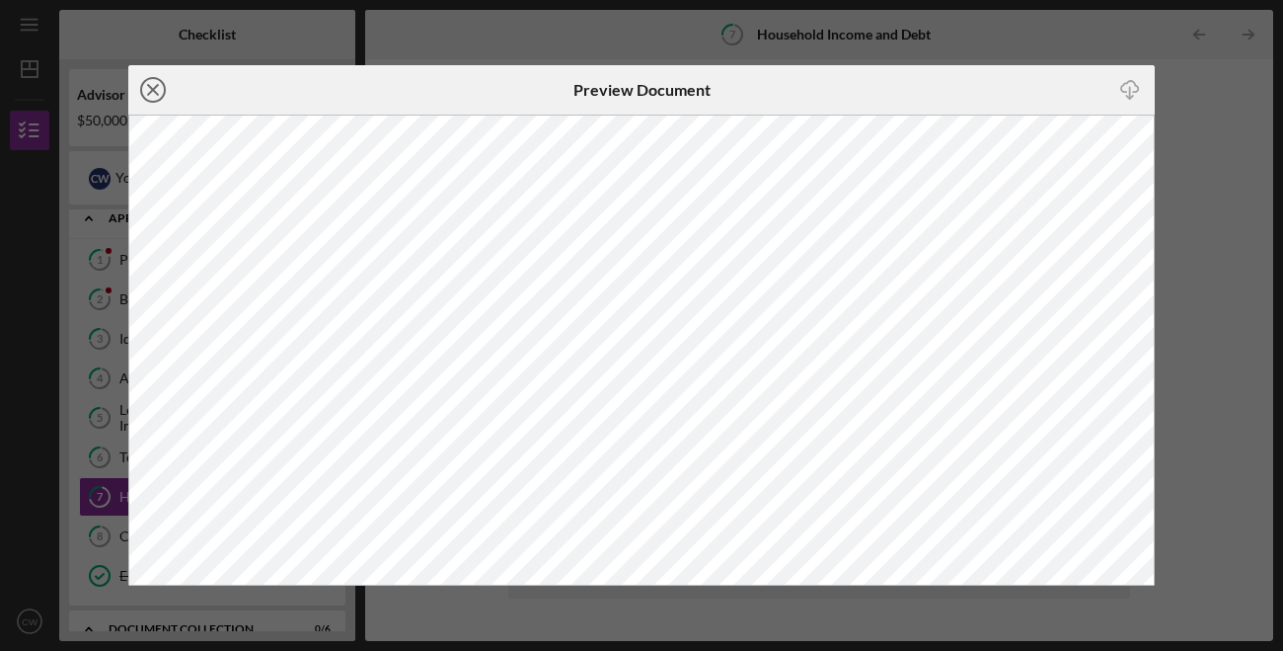
click at [156, 92] on line at bounding box center [153, 90] width 10 height 10
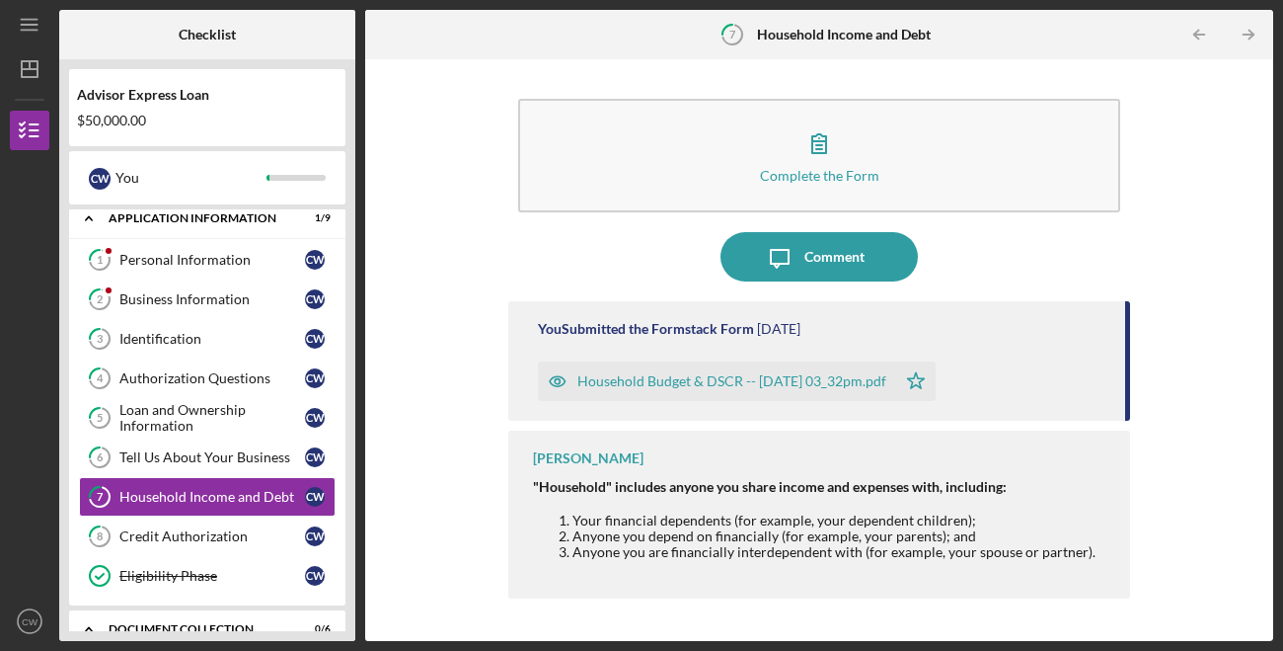
click at [684, 379] on div "Household Budget & DSCR -- [DATE] 03_32pm.pdf" at bounding box center [732, 381] width 309 height 16
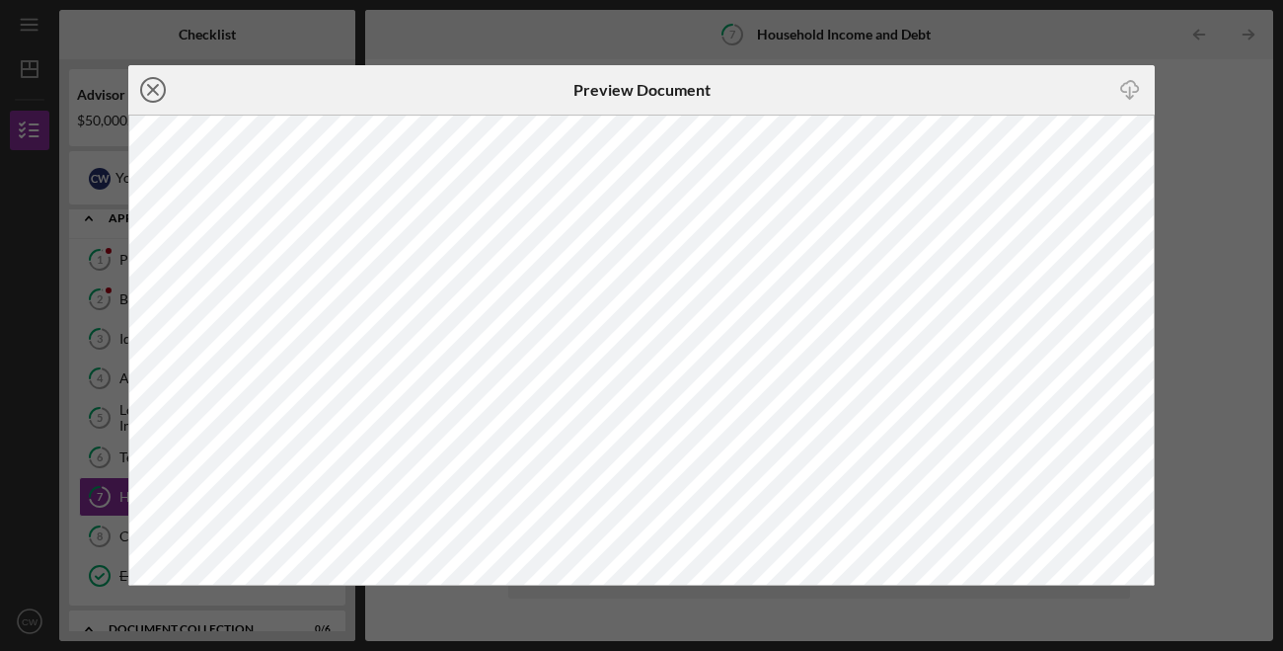
click at [154, 90] on line at bounding box center [153, 90] width 10 height 10
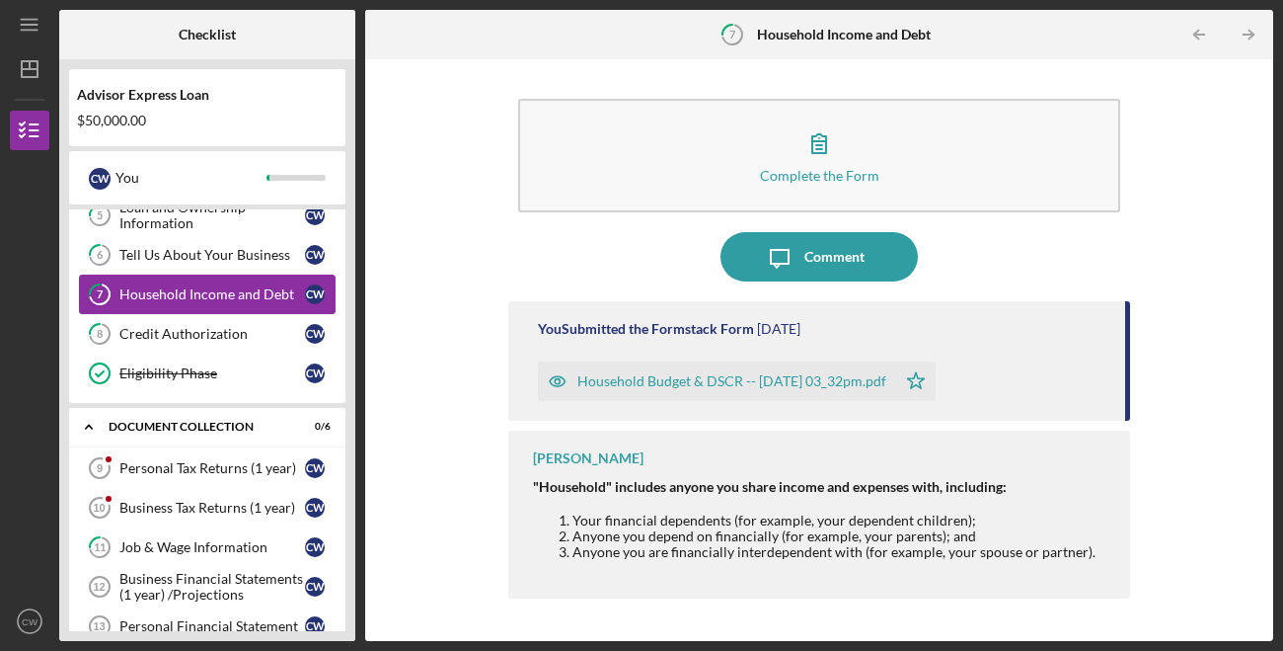
scroll to position [420, 0]
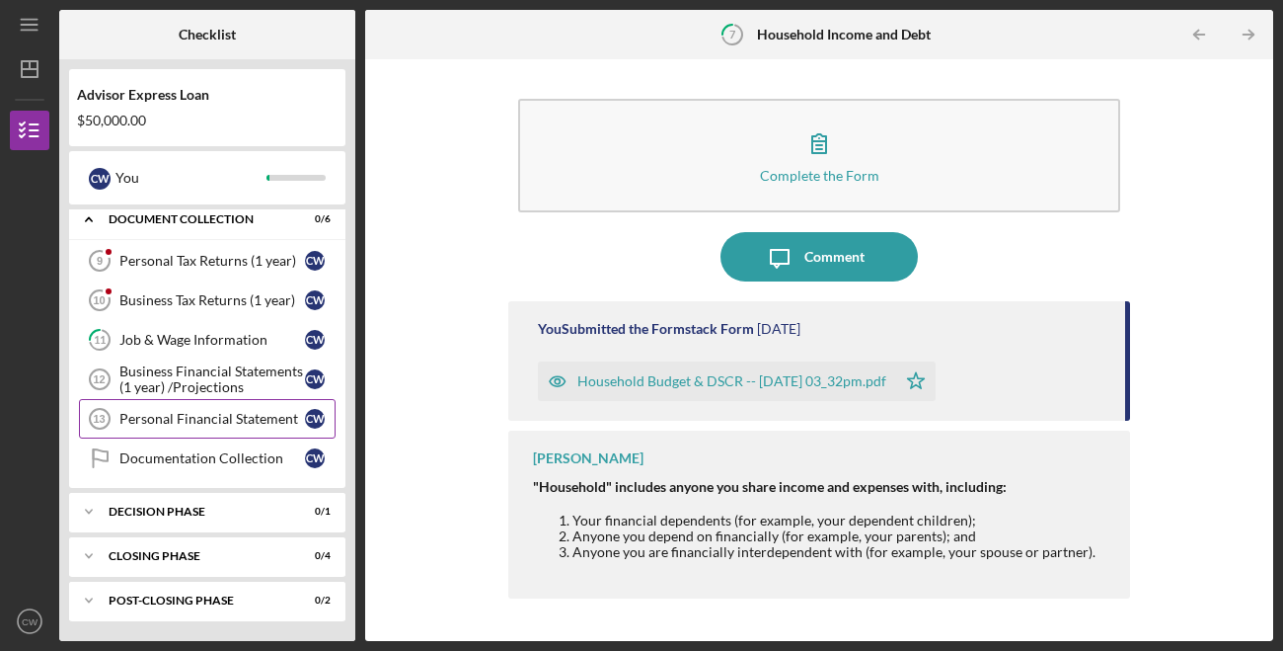
click at [236, 420] on div "Personal Financial Statement" at bounding box center [212, 419] width 186 height 16
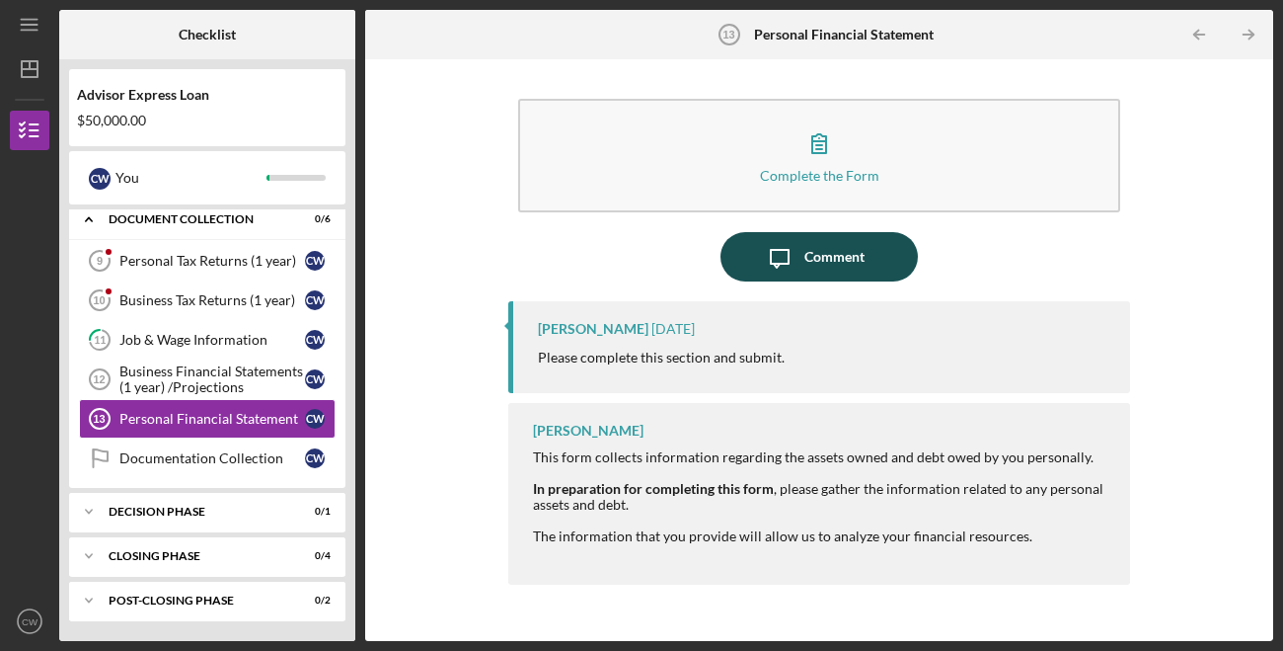
click at [785, 259] on icon "Icon/Message" at bounding box center [779, 256] width 49 height 49
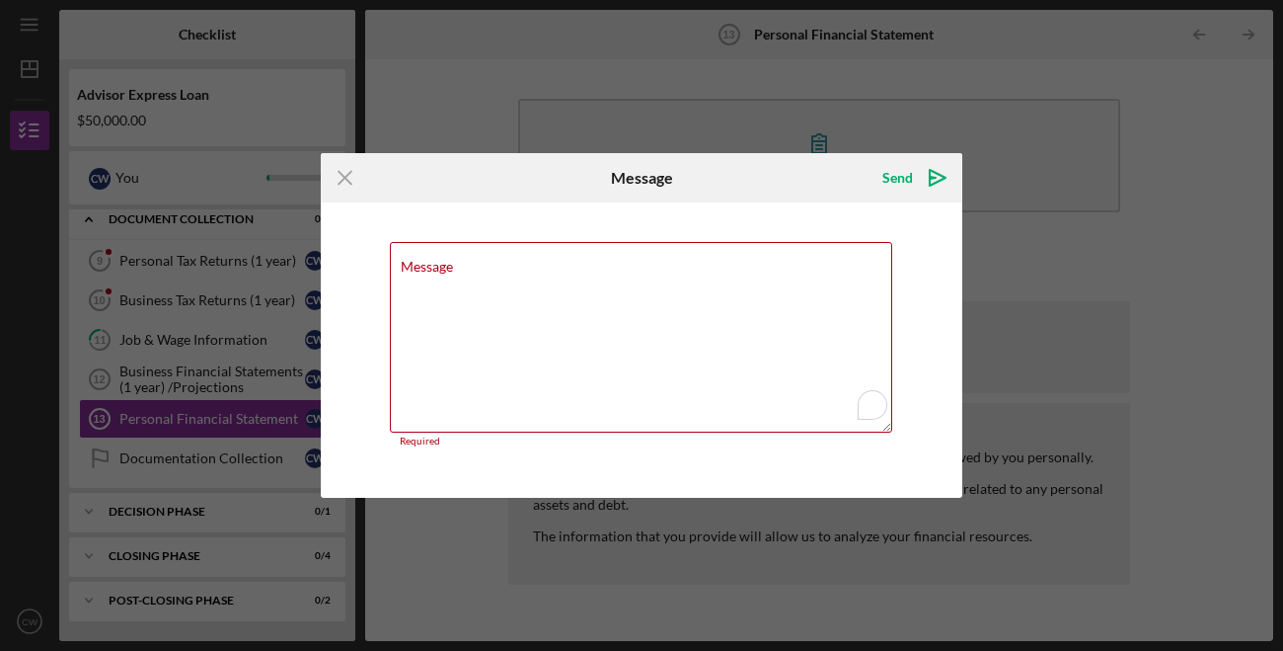
click at [354, 191] on icon "Icon/Menu Close" at bounding box center [345, 177] width 49 height 49
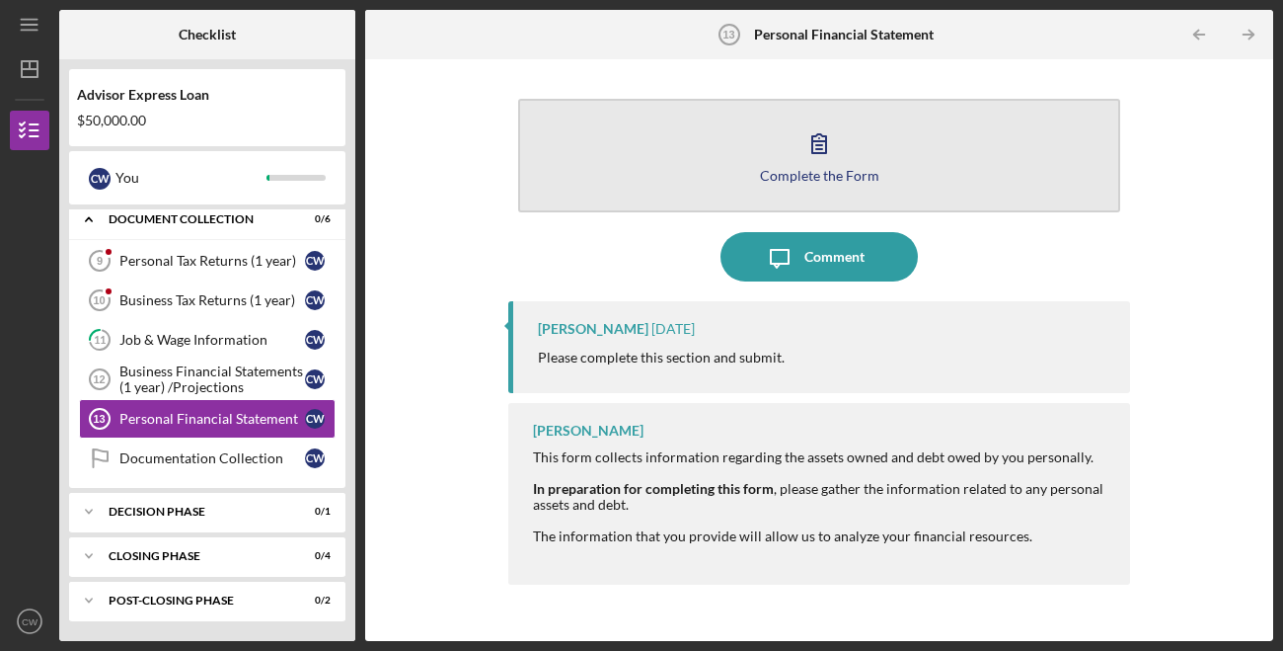
click at [798, 172] on div "Complete the Form" at bounding box center [819, 175] width 119 height 15
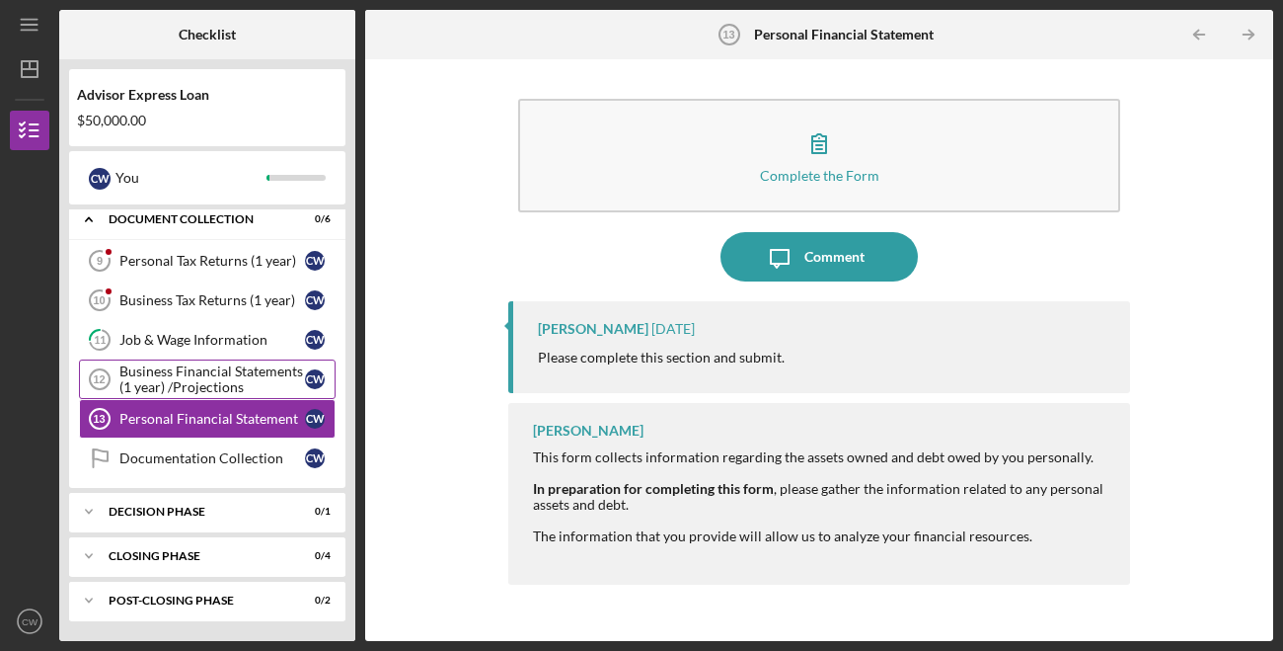
click at [268, 374] on div "Business Financial Statements (1 year) /Projections" at bounding box center [212, 379] width 186 height 32
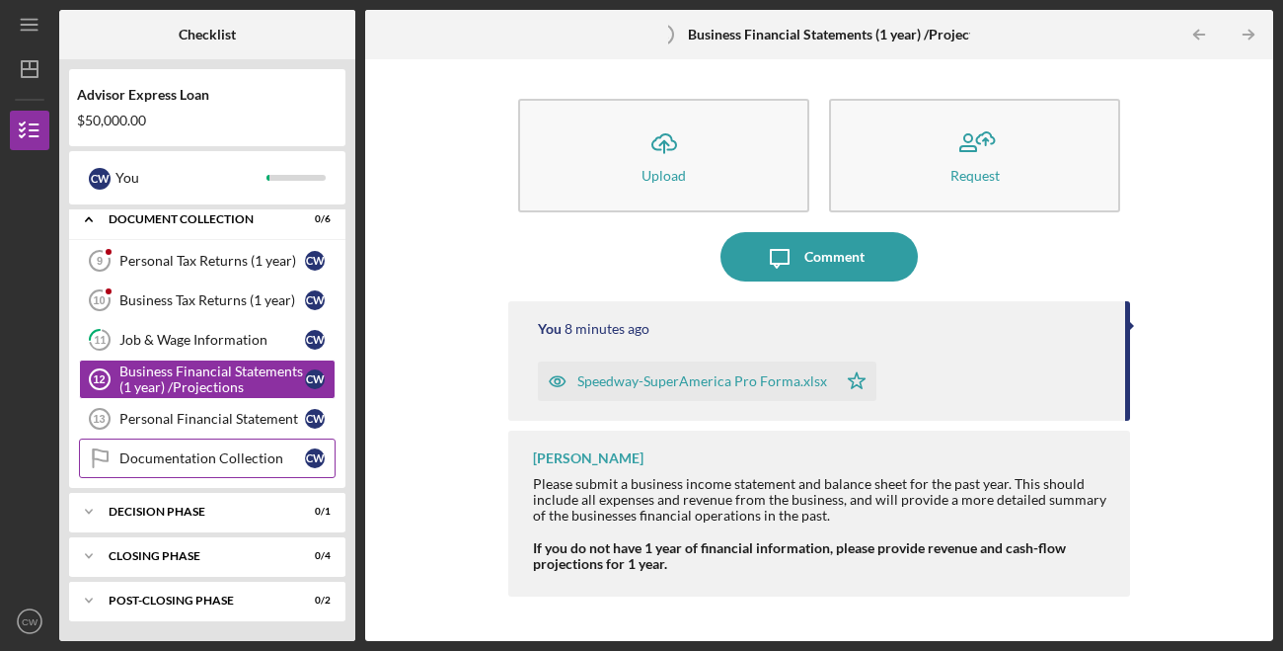
click at [212, 448] on link "Documentation Collection Documentation Collection C W" at bounding box center [207, 457] width 257 height 39
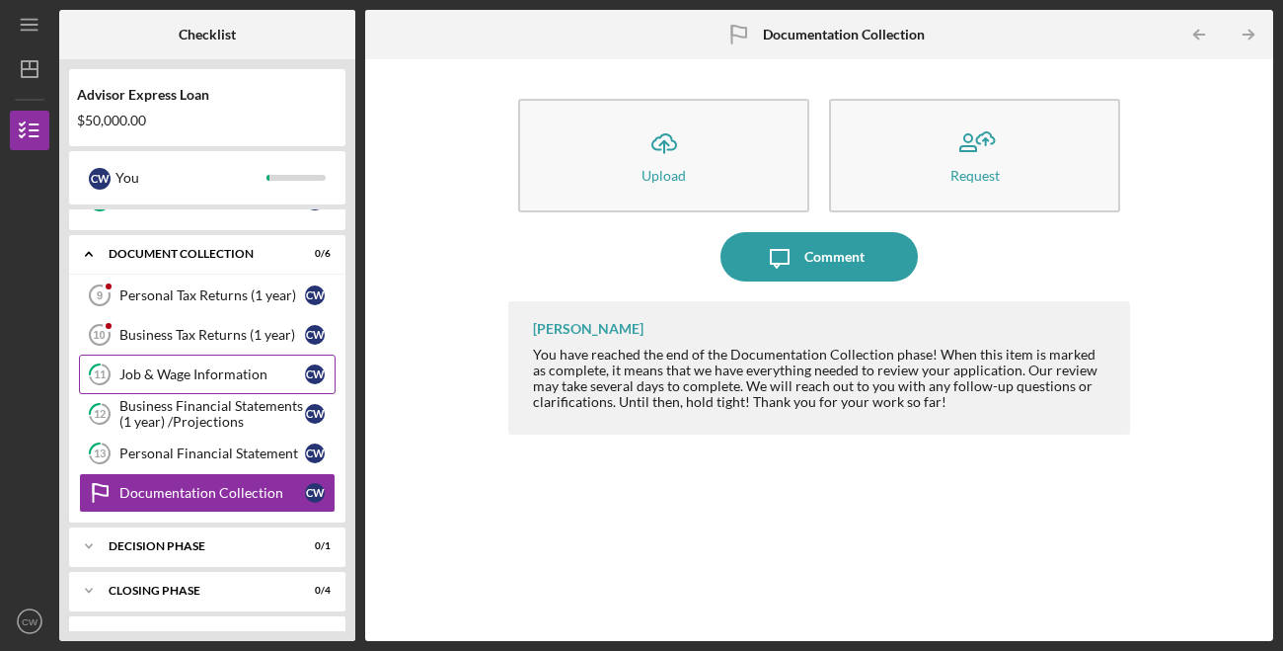
scroll to position [381, 0]
